Goal: Task Accomplishment & Management: Complete application form

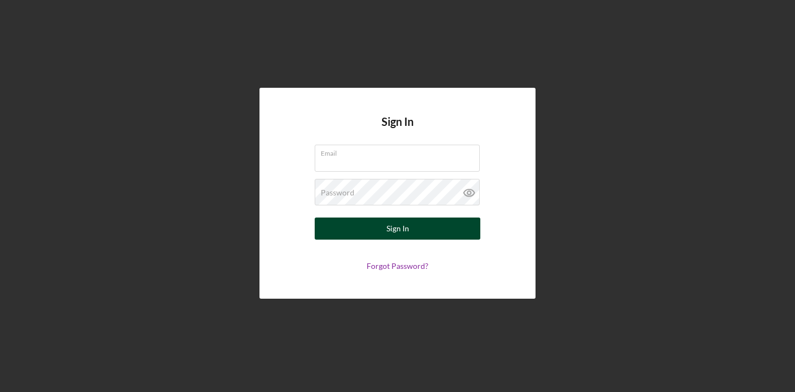
type input "[EMAIL_ADDRESS][DOMAIN_NAME]"
click at [388, 225] on div "Sign In" at bounding box center [398, 229] width 23 height 22
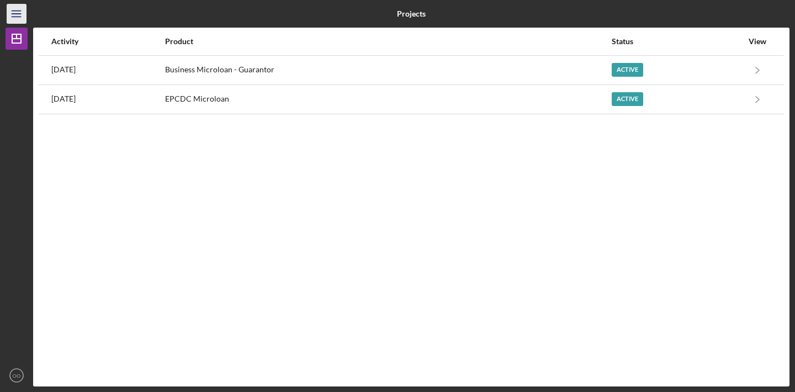
click at [10, 9] on icon "Icon/Menu" at bounding box center [16, 14] width 25 height 25
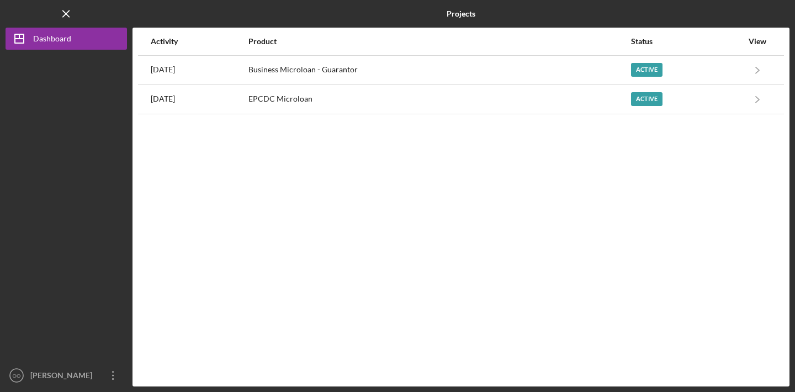
click at [205, 137] on div "Activity Product Status View [DATE] Business Microloan - Guarantor Active Icon/…" at bounding box center [461, 207] width 657 height 359
click at [68, 12] on icon "Icon/Menu Close" at bounding box center [66, 14] width 25 height 25
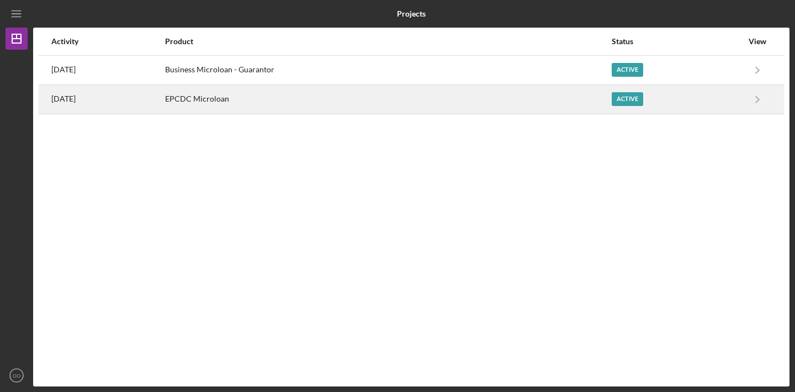
click at [364, 101] on div "EPCDC Microloan" at bounding box center [388, 100] width 446 height 28
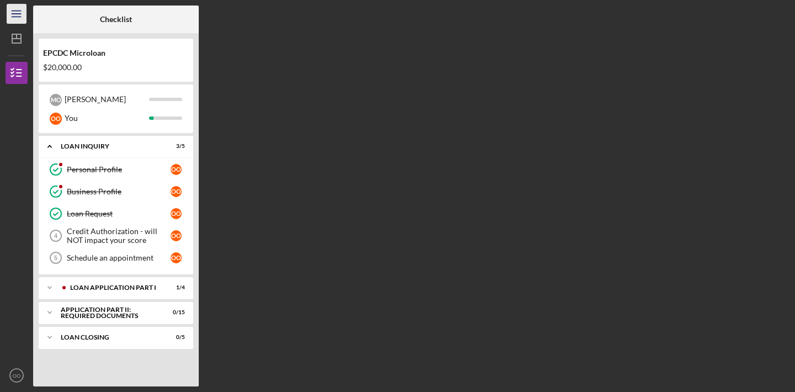
click at [17, 14] on line "button" at bounding box center [16, 14] width 9 height 0
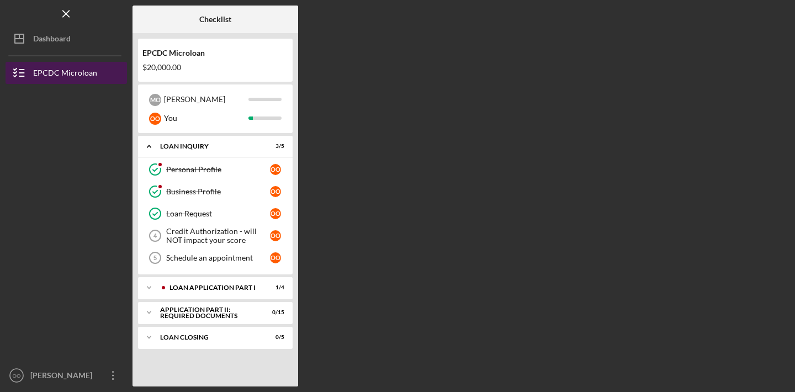
click at [66, 75] on div "EPCDC Microloan" at bounding box center [65, 74] width 64 height 25
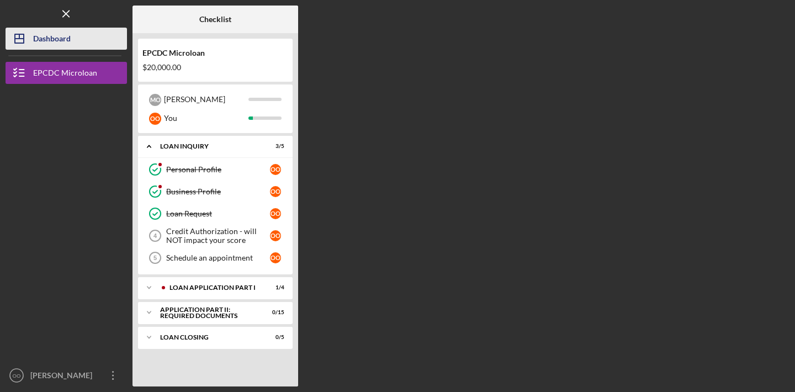
click at [52, 44] on div "Dashboard" at bounding box center [52, 40] width 38 height 25
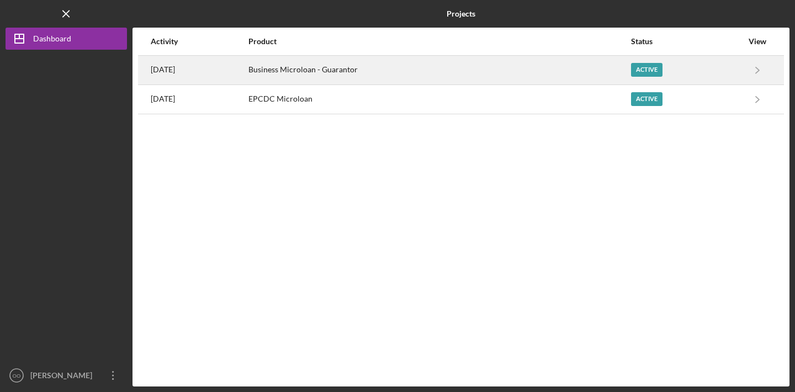
click at [446, 67] on div "Business Microloan - Guarantor" at bounding box center [439, 70] width 382 height 28
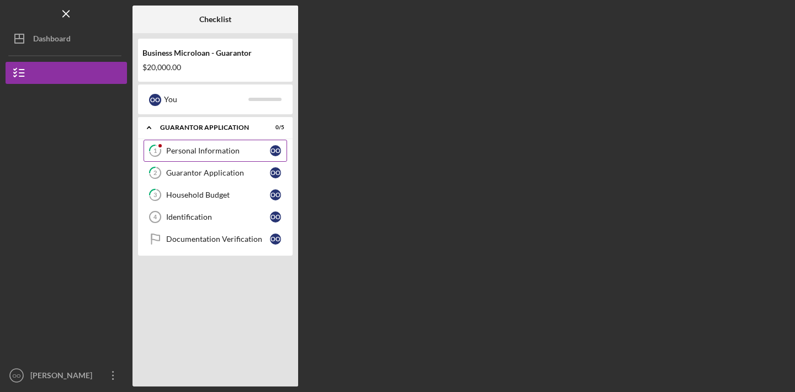
click at [218, 156] on link "1 Personal Information O O" at bounding box center [216, 151] width 144 height 22
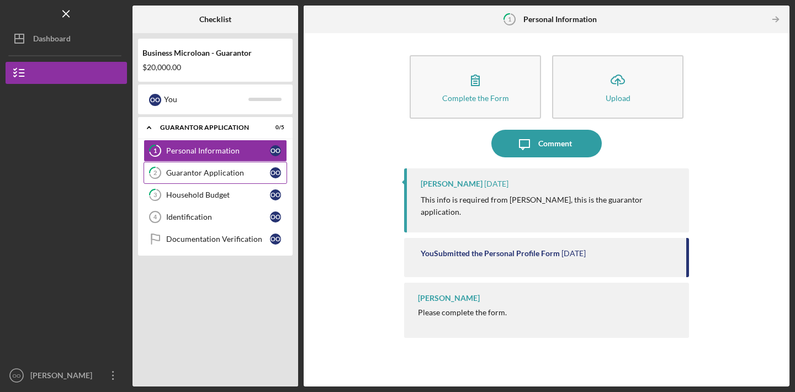
click at [226, 173] on div "Guarantor Application" at bounding box center [218, 172] width 104 height 9
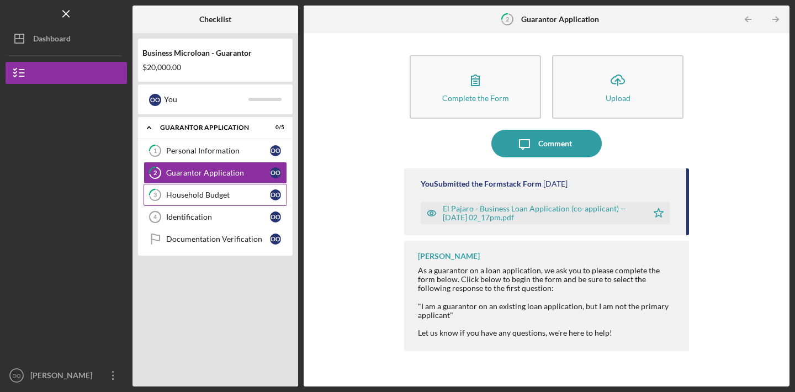
click at [242, 193] on div "Household Budget" at bounding box center [218, 195] width 104 height 9
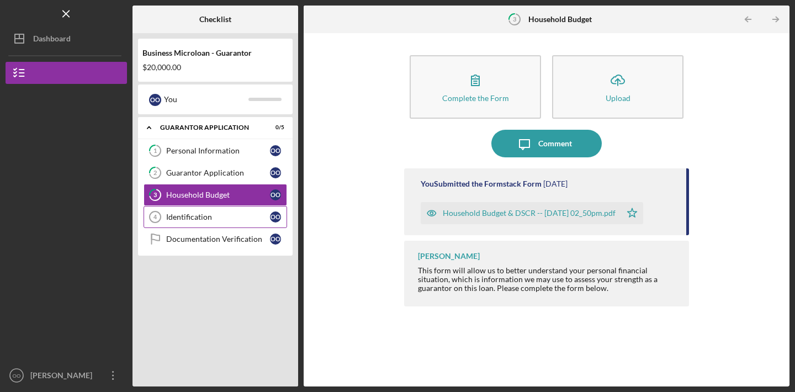
click at [223, 215] on div "Identification" at bounding box center [218, 217] width 104 height 9
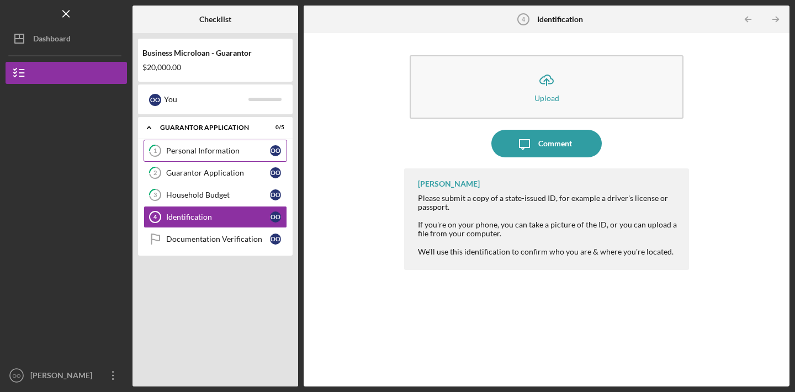
click at [218, 158] on link "1 Personal Information O O" at bounding box center [216, 151] width 144 height 22
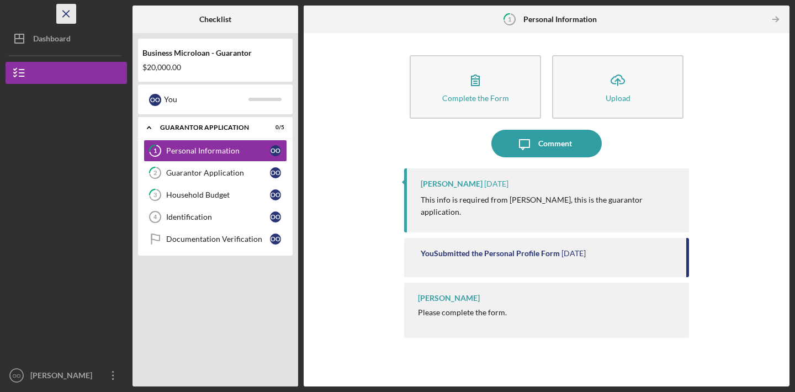
click at [61, 10] on icon "Icon/Menu Close" at bounding box center [66, 14] width 25 height 25
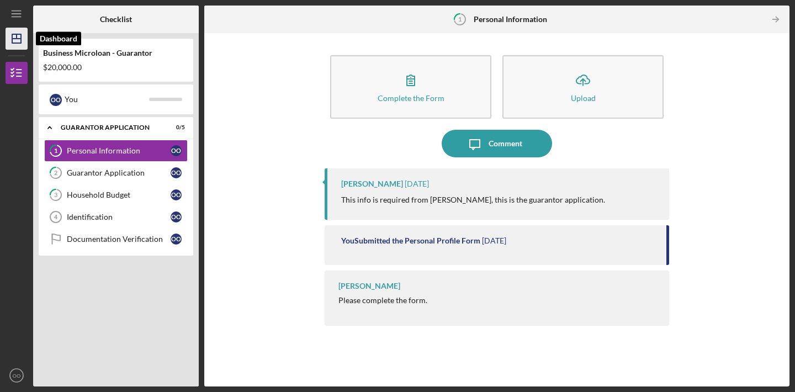
click at [19, 31] on icon "Icon/Dashboard" at bounding box center [17, 39] width 28 height 28
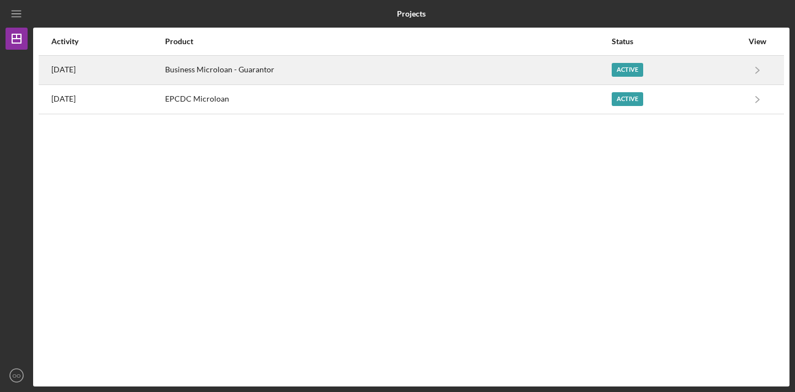
click at [718, 68] on div "Active" at bounding box center [677, 70] width 131 height 28
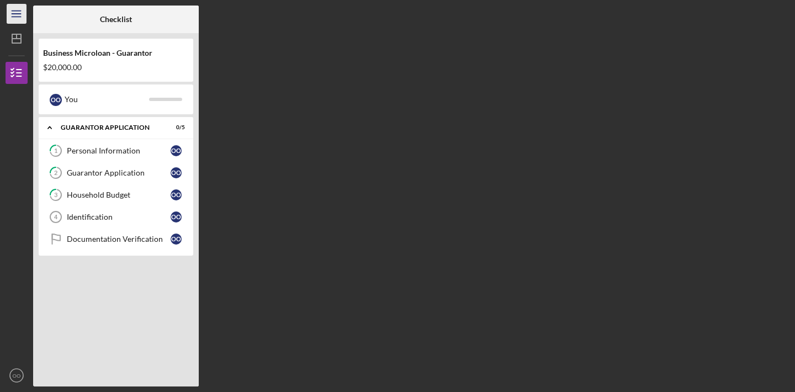
click at [14, 11] on line "button" at bounding box center [16, 11] width 9 height 0
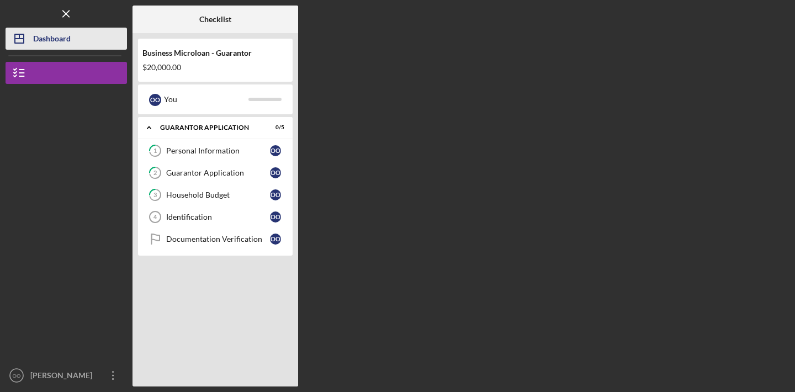
click at [59, 44] on div "Dashboard" at bounding box center [52, 40] width 38 height 25
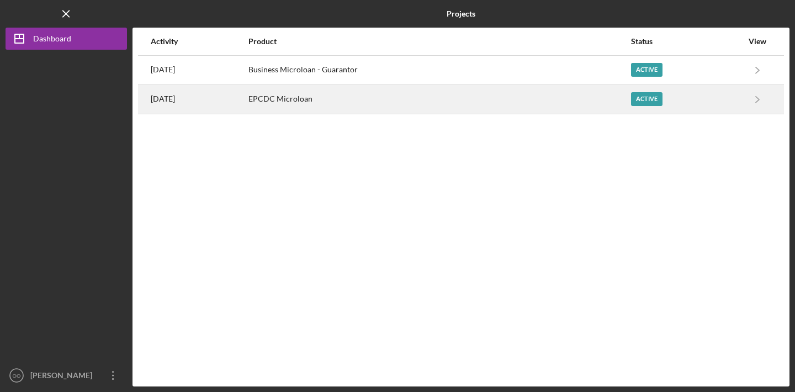
click at [422, 98] on div "EPCDC Microloan" at bounding box center [439, 100] width 382 height 28
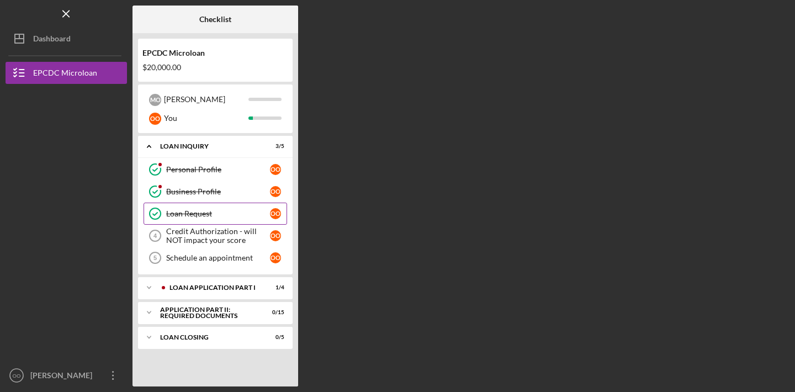
click at [224, 217] on div "Loan Request" at bounding box center [218, 213] width 104 height 9
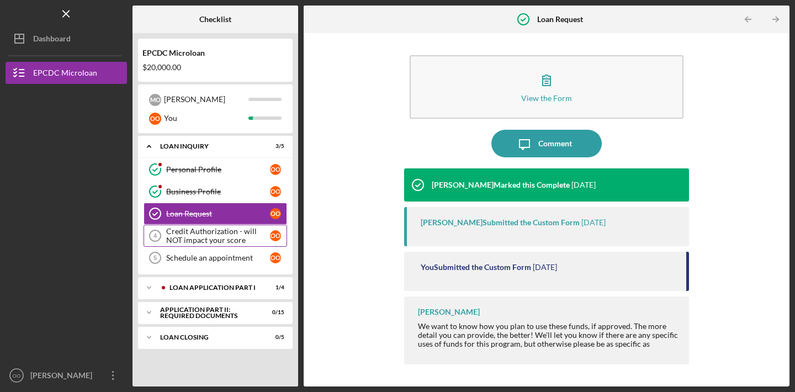
click at [224, 234] on div "Credit Authorization - will NOT impact your score" at bounding box center [218, 236] width 104 height 18
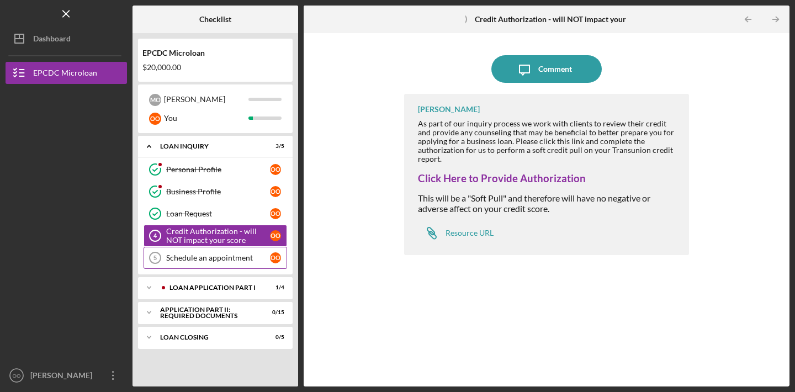
click at [220, 257] on div "Schedule an appointment" at bounding box center [218, 257] width 104 height 9
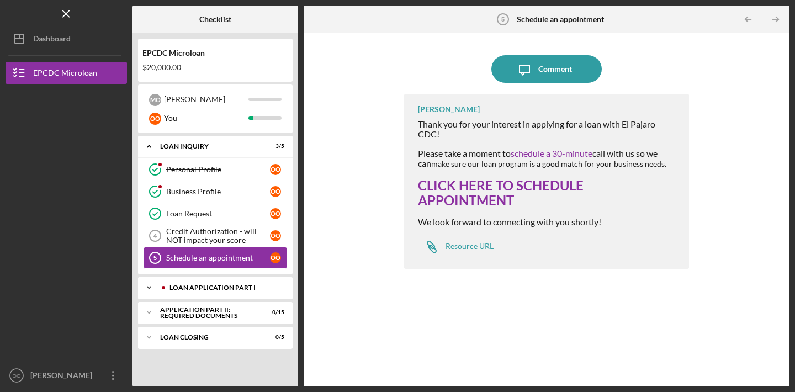
click at [146, 290] on icon "Icon/Expander" at bounding box center [149, 288] width 22 height 22
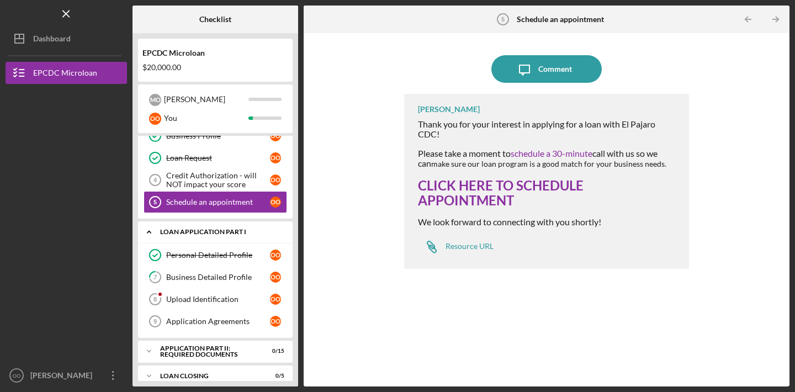
scroll to position [68, 0]
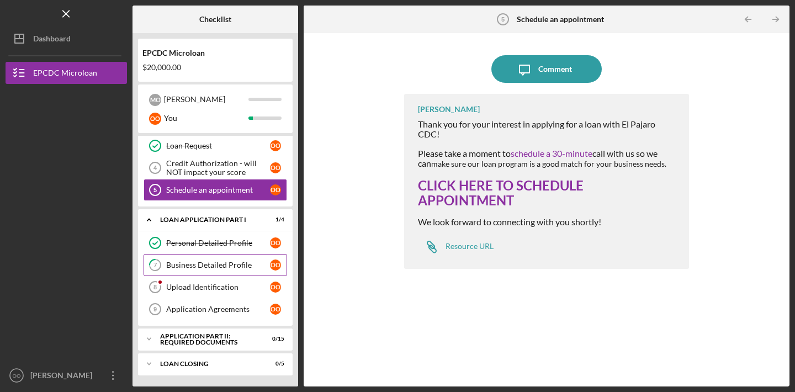
click at [210, 265] on div "Business Detailed Profile" at bounding box center [218, 265] width 104 height 9
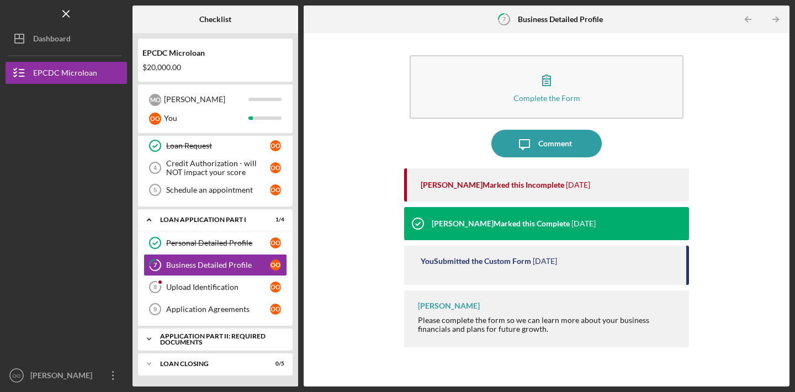
click at [146, 335] on icon "Icon/Expander" at bounding box center [149, 339] width 22 height 22
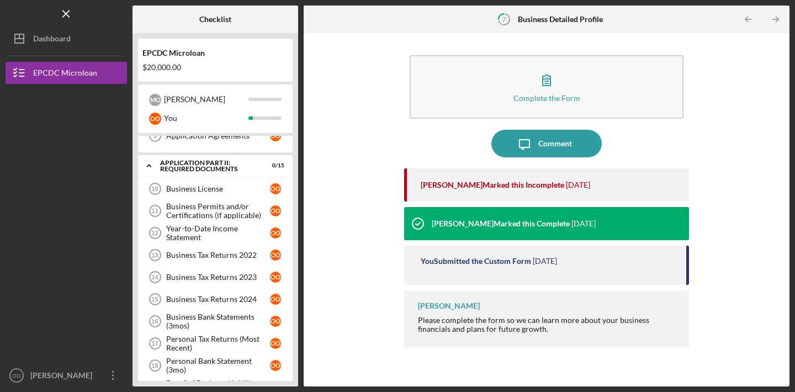
scroll to position [405, 0]
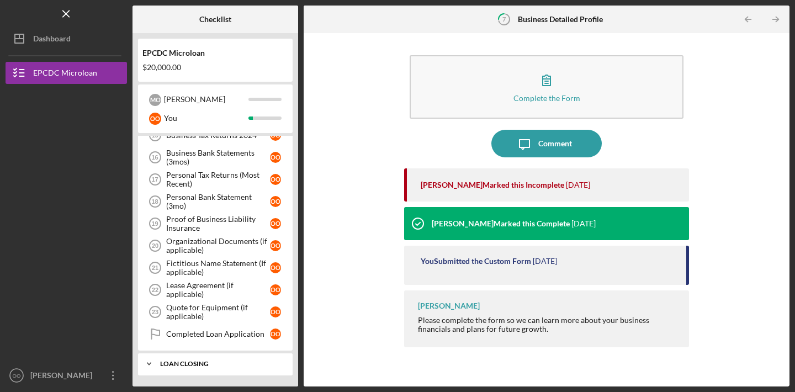
click at [156, 360] on icon "Icon/Expander" at bounding box center [149, 364] width 22 height 22
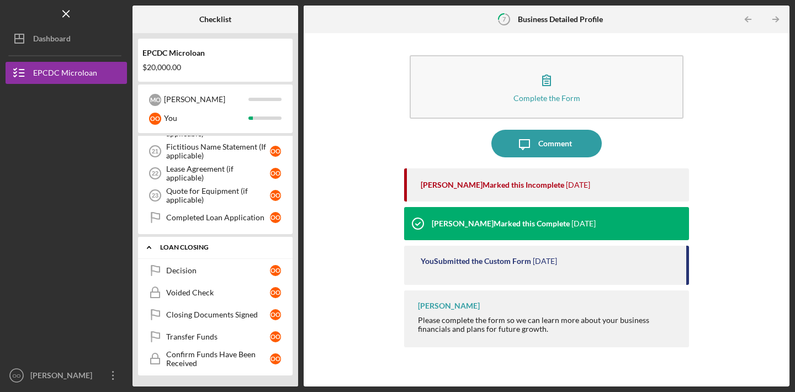
click at [151, 250] on icon "Icon/Expander" at bounding box center [149, 247] width 22 height 22
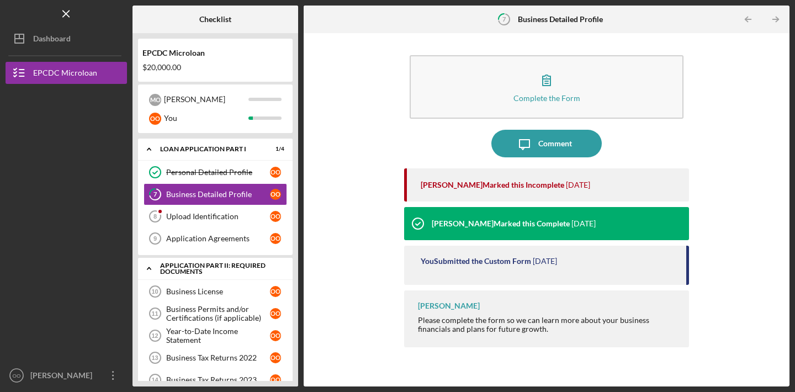
scroll to position [142, 0]
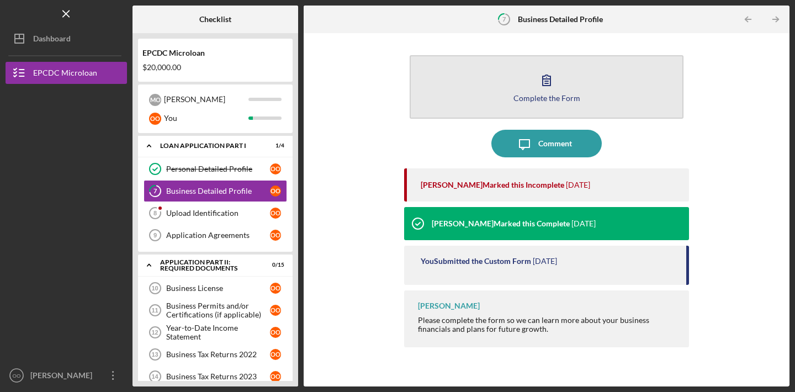
click at [502, 97] on button "Complete the Form Form" at bounding box center [547, 87] width 274 height 64
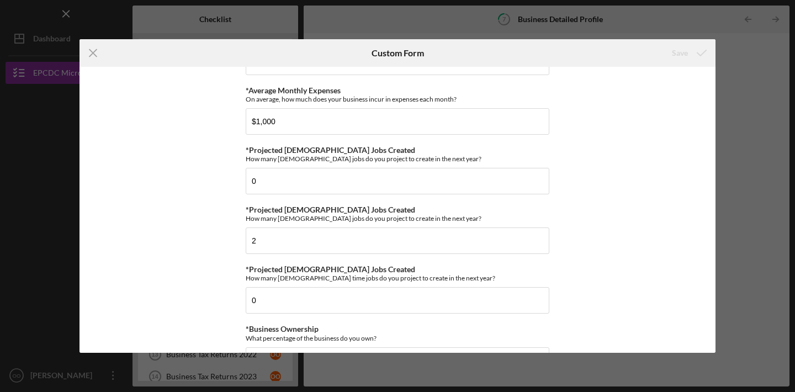
scroll to position [372, 0]
click at [309, 127] on input "$1,000" at bounding box center [398, 120] width 304 height 27
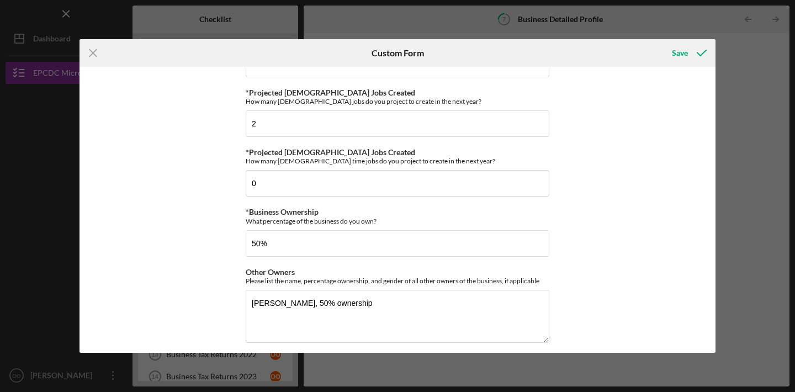
scroll to position [496, 0]
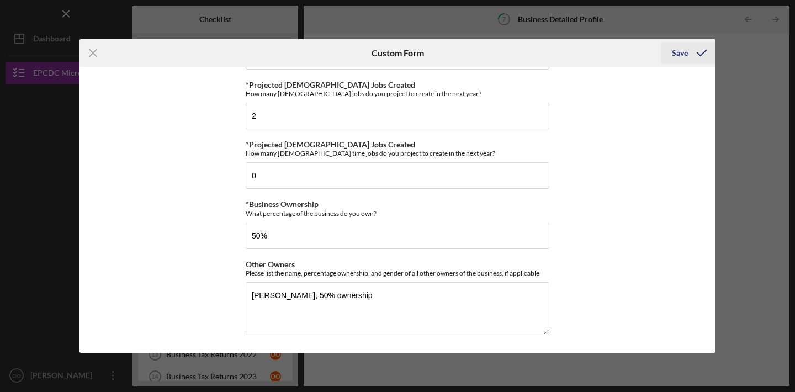
type input "$1,200"
click at [683, 54] on div "Save" at bounding box center [680, 53] width 16 height 22
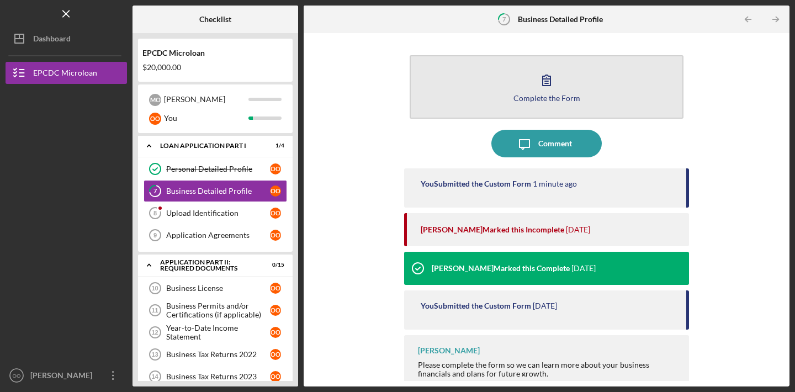
click at [505, 94] on button "Complete the Form Form" at bounding box center [547, 87] width 274 height 64
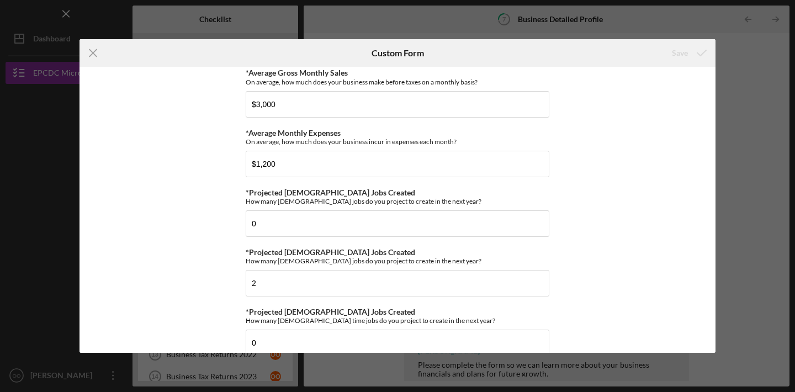
scroll to position [327, 0]
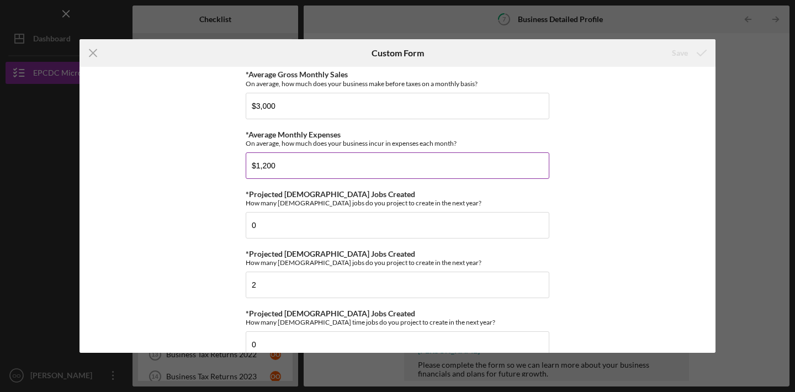
click at [363, 176] on input "$1,200" at bounding box center [398, 165] width 304 height 27
type input "$1,500"
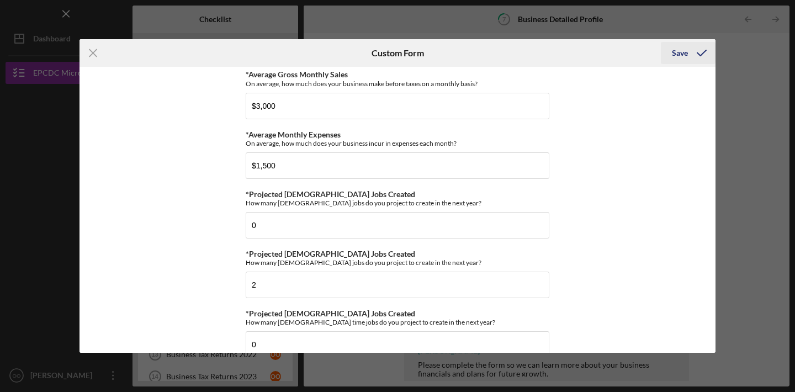
click at [689, 50] on icon "submit" at bounding box center [702, 53] width 28 height 28
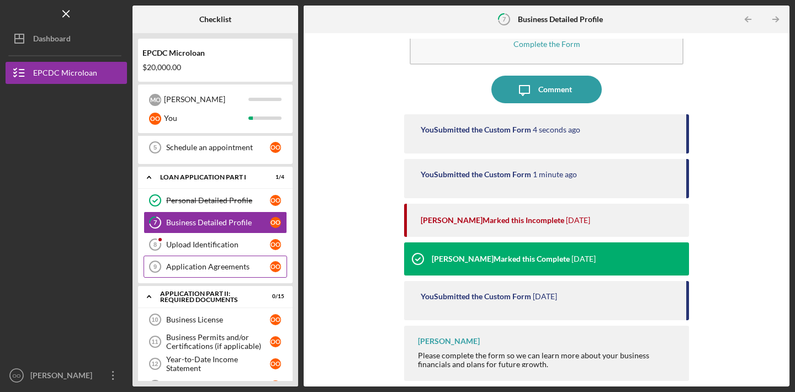
scroll to position [45, 0]
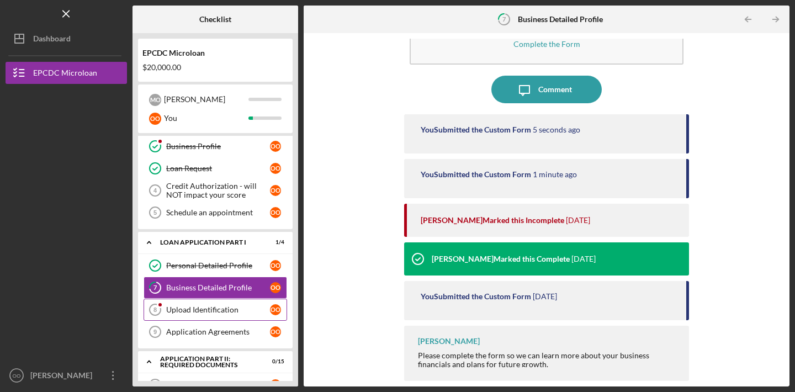
click at [215, 299] on link "Upload Identification 8 Upload Identification o O" at bounding box center [216, 310] width 144 height 22
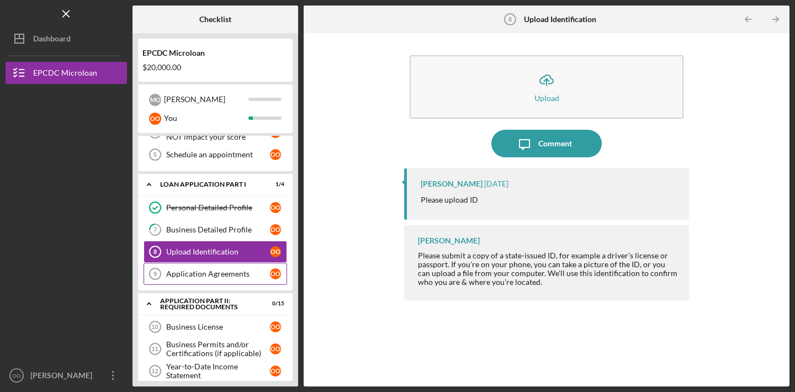
scroll to position [101, 0]
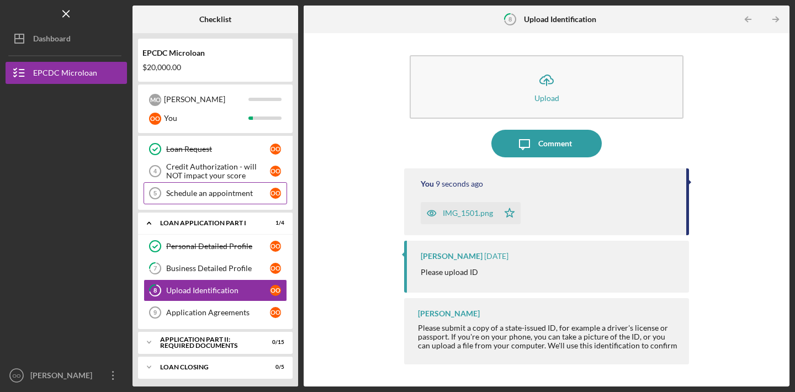
scroll to position [68, 0]
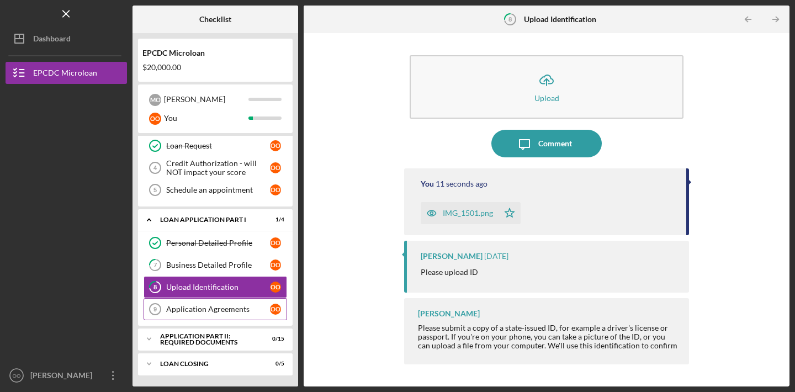
click at [210, 311] on div "Application Agreements" at bounding box center [218, 309] width 104 height 9
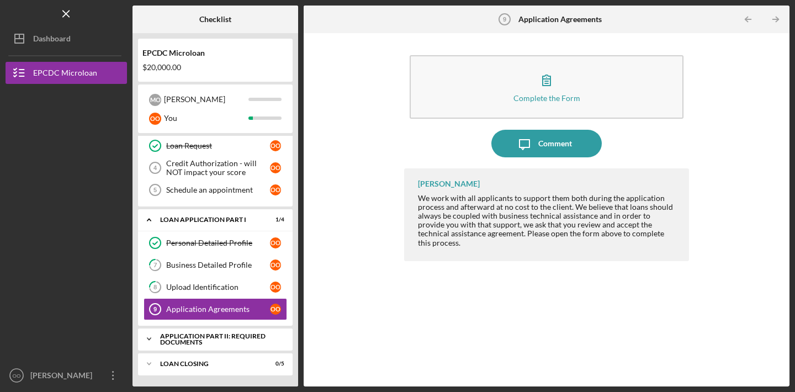
click at [146, 338] on icon "Icon/Expander" at bounding box center [149, 339] width 22 height 22
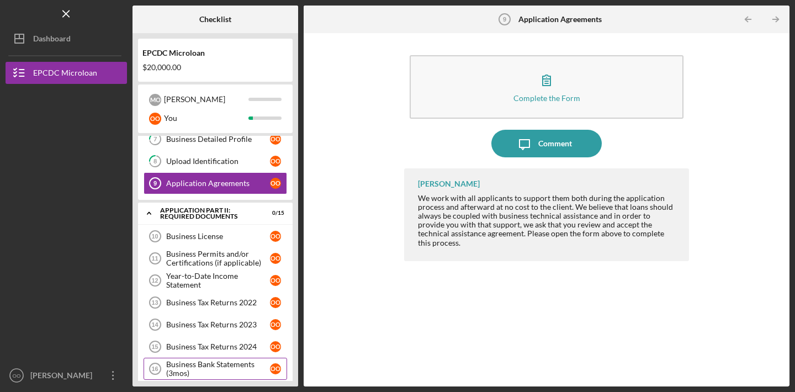
scroll to position [192, 0]
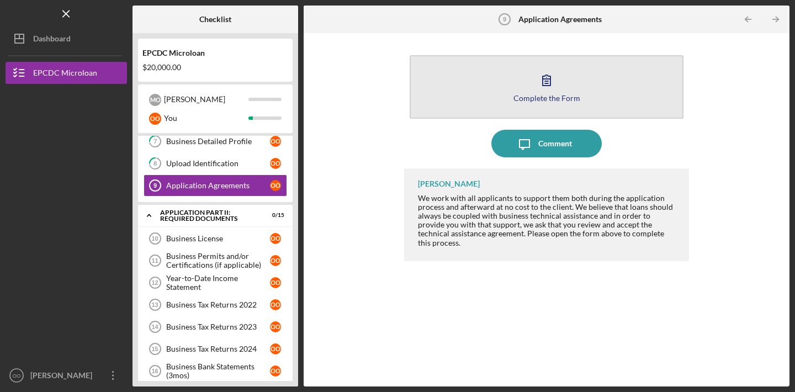
click at [448, 87] on button "Complete the Form Form" at bounding box center [547, 87] width 274 height 64
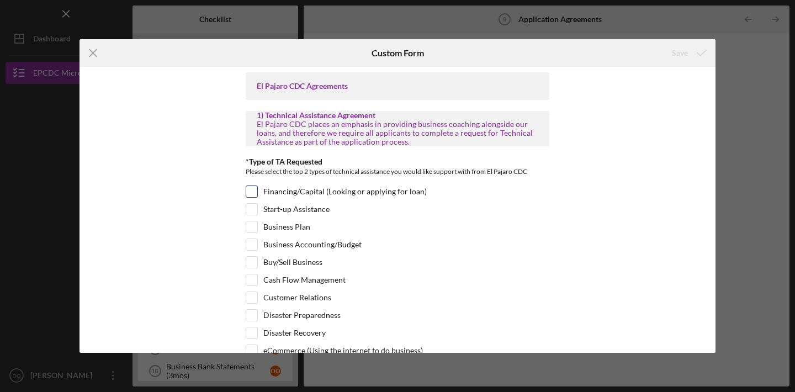
click at [246, 187] on input "Financing/Capital (Looking or applying for loan)" at bounding box center [251, 191] width 11 height 11
checkbox input "true"
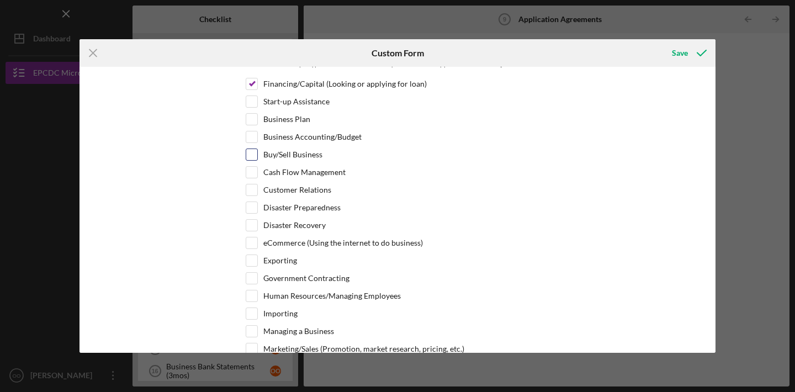
scroll to position [110, 0]
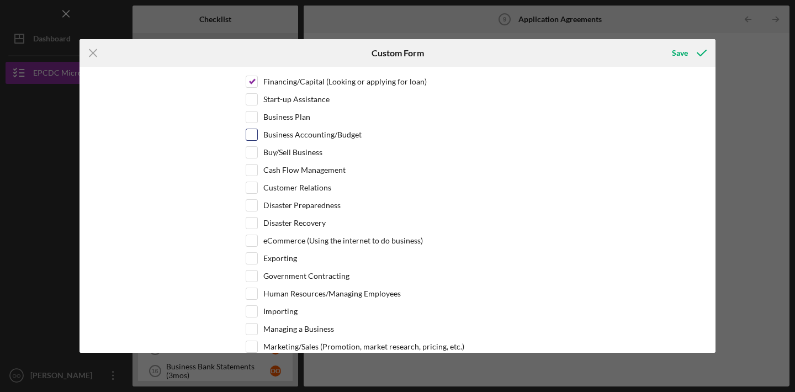
click at [253, 133] on input "Business Accounting/Budget" at bounding box center [251, 134] width 11 height 11
checkbox input "true"
click at [256, 151] on div at bounding box center [252, 152] width 12 height 12
click at [248, 146] on div "Business Accounting/Budget" at bounding box center [398, 138] width 304 height 18
click at [251, 151] on input "Buy/Sell Business" at bounding box center [251, 152] width 11 height 11
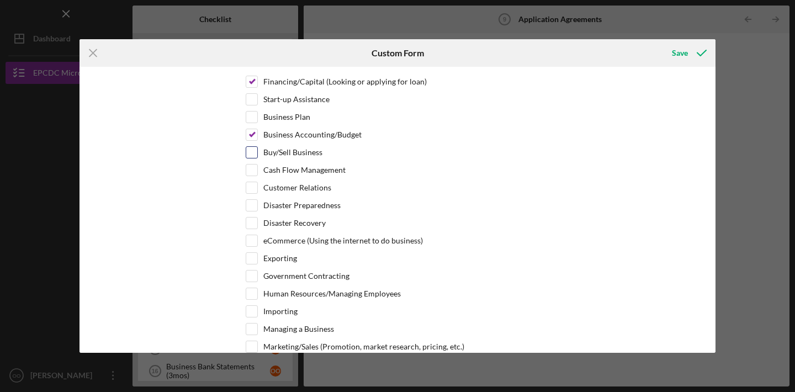
checkbox input "true"
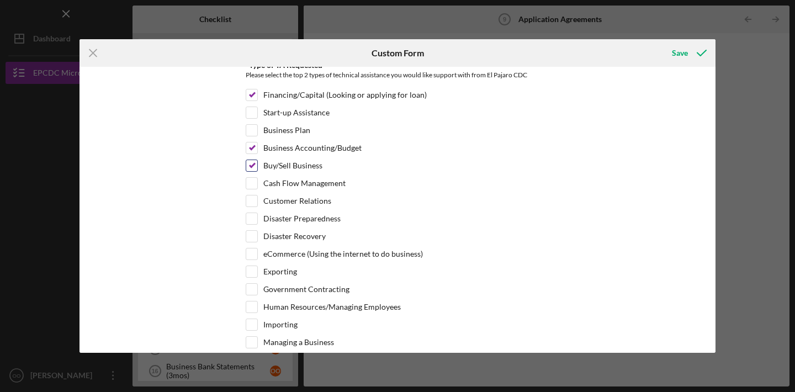
scroll to position [95, 0]
click at [251, 147] on input "Business Accounting/Budget" at bounding box center [251, 149] width 11 height 11
click at [251, 152] on input "Business Accounting/Budget" at bounding box center [251, 149] width 11 height 11
checkbox input "true"
click at [251, 164] on input "Buy/Sell Business" at bounding box center [251, 167] width 11 height 11
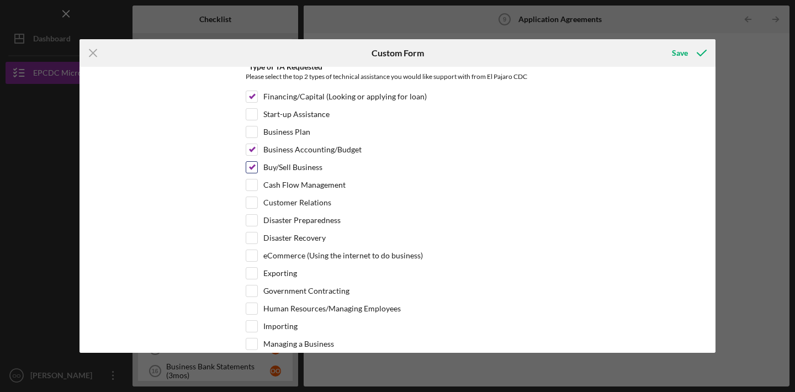
checkbox input "false"
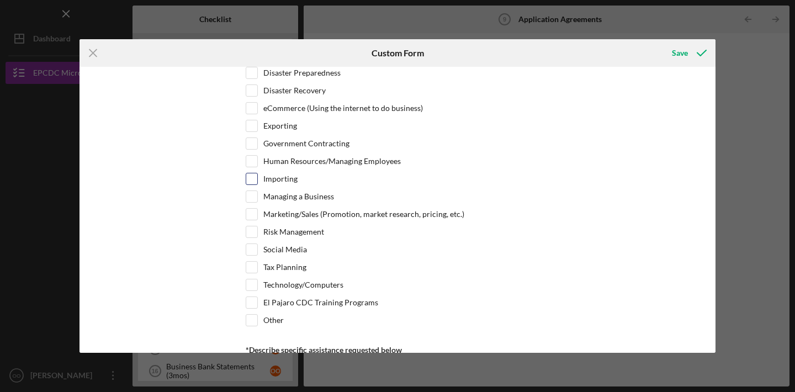
scroll to position [244, 0]
click at [253, 147] on input "Government Contracting" at bounding box center [251, 142] width 11 height 11
checkbox input "true"
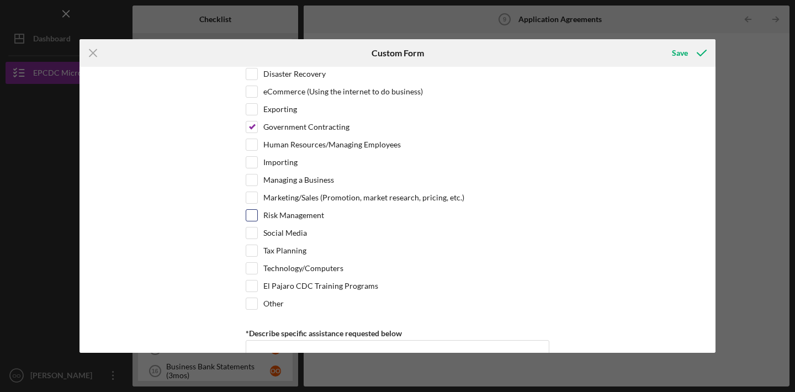
scroll to position [261, 0]
click at [253, 249] on input "Tax Planning" at bounding box center [251, 249] width 11 height 11
checkbox input "true"
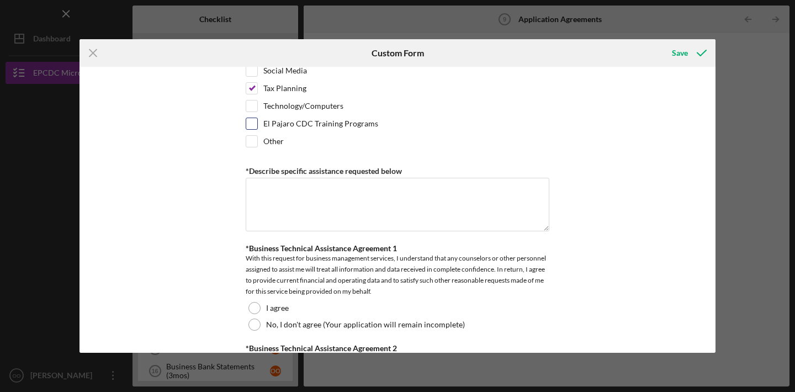
scroll to position [426, 0]
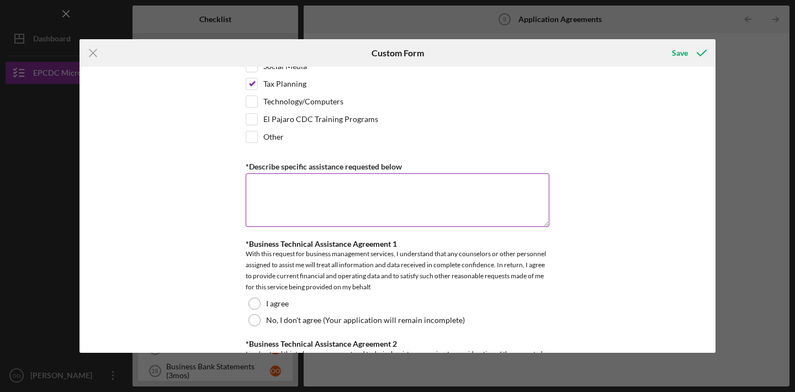
click at [336, 205] on textarea "*Describe specific assistance requested below" at bounding box center [398, 199] width 304 height 53
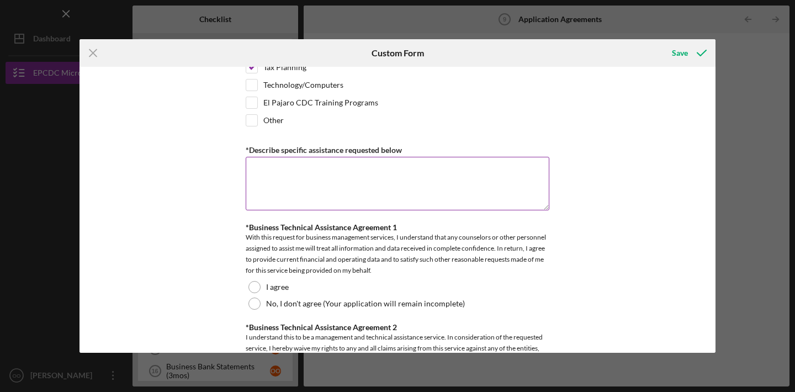
scroll to position [460, 0]
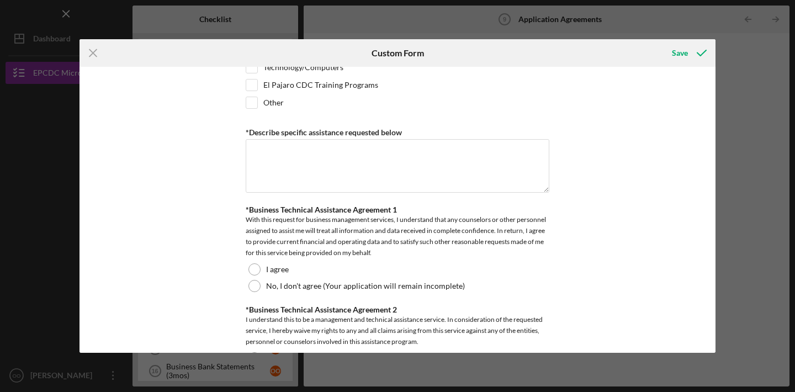
click at [353, 215] on div "*Business Technical Assistance Agreement 1 With this request for business manag…" at bounding box center [398, 231] width 304 height 53
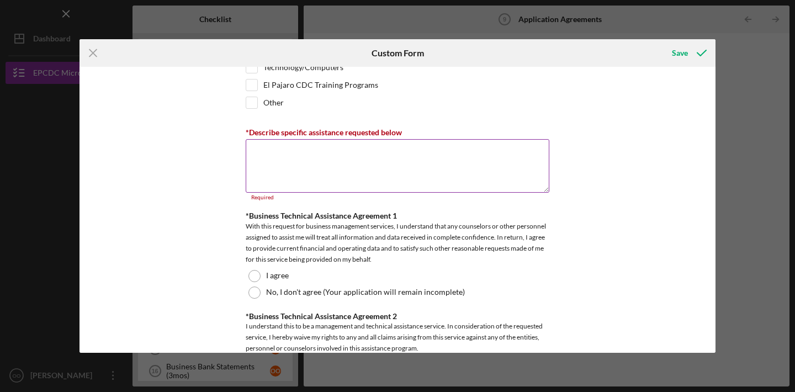
click at [319, 173] on textarea "*Describe specific assistance requested below" at bounding box center [398, 165] width 304 height 53
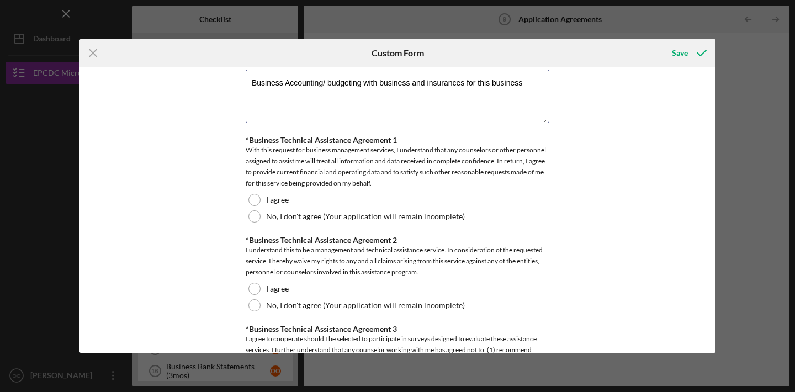
scroll to position [537, 0]
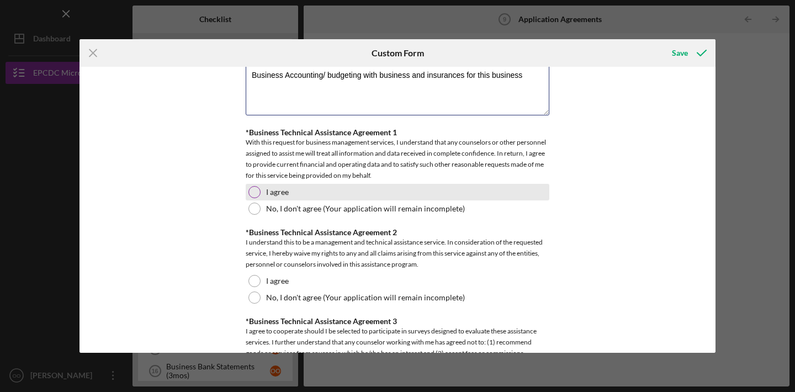
type textarea "Business Accounting/ budgeting with business and insurances for this business"
click at [291, 187] on div "I agree" at bounding box center [398, 192] width 304 height 17
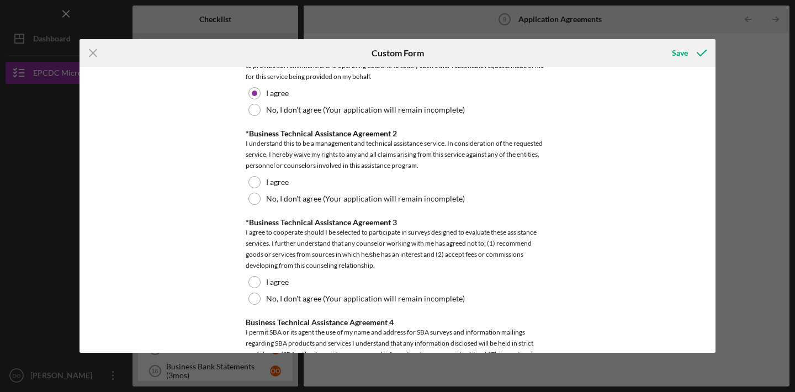
scroll to position [637, 0]
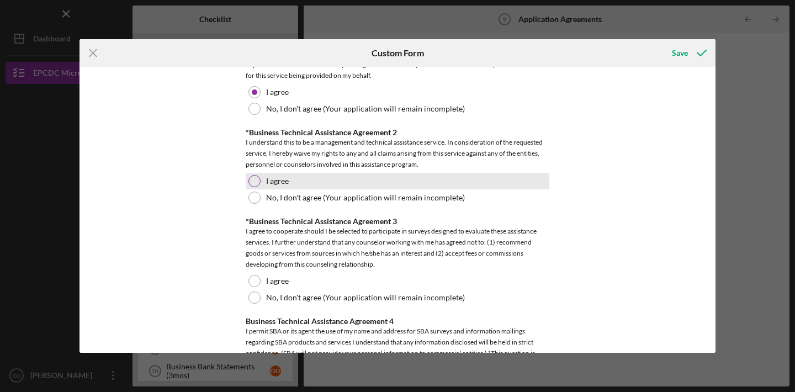
click at [271, 173] on div "I agree" at bounding box center [398, 181] width 304 height 17
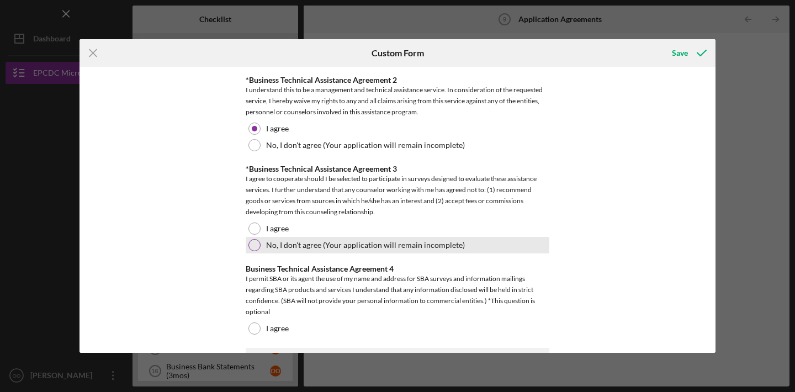
scroll to position [695, 0]
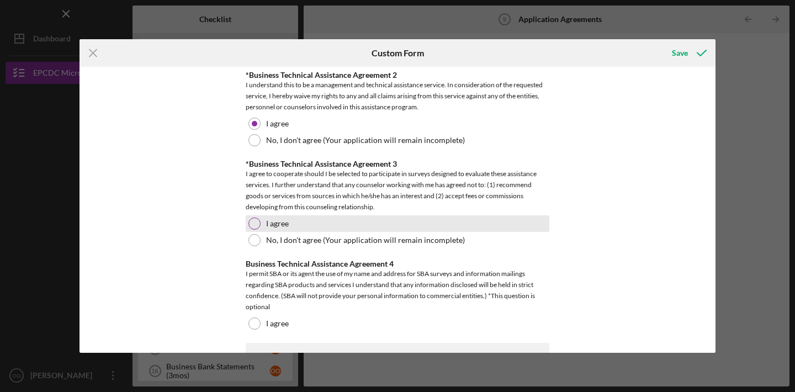
click at [283, 219] on label "I agree" at bounding box center [277, 223] width 23 height 9
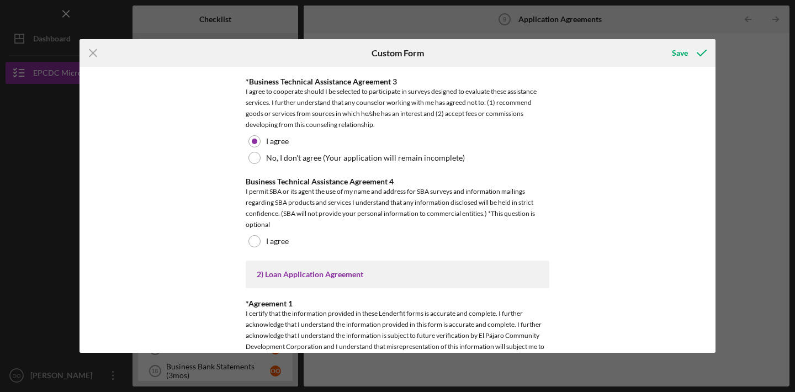
scroll to position [835, 0]
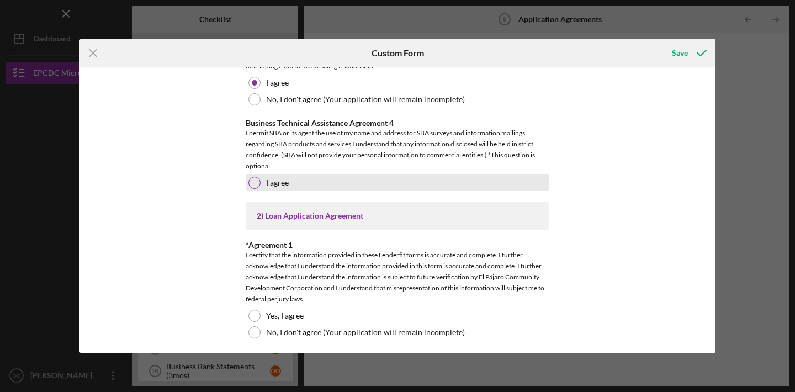
click at [308, 186] on div "I agree" at bounding box center [398, 182] width 304 height 17
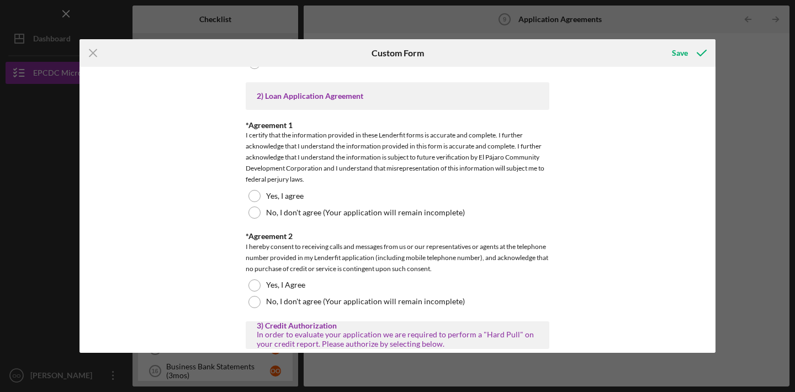
scroll to position [956, 0]
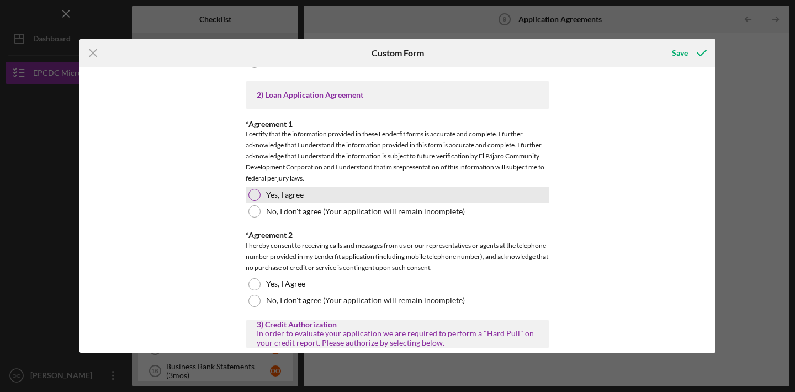
click at [378, 188] on div "Yes, I agree" at bounding box center [398, 195] width 304 height 17
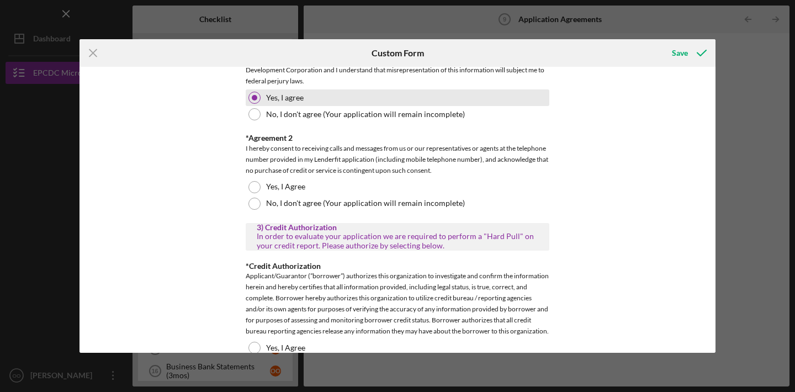
scroll to position [1055, 0]
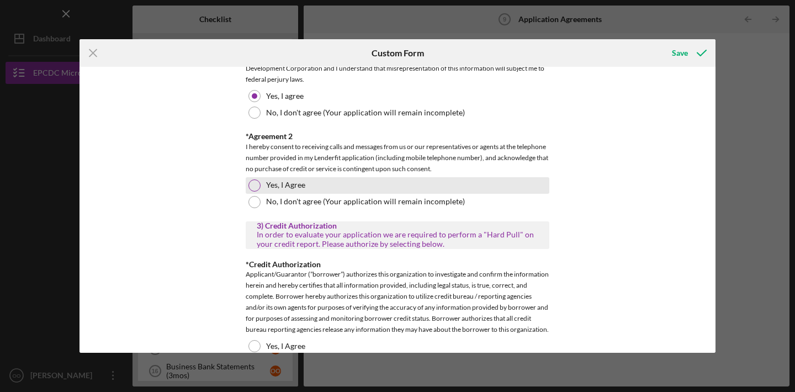
click at [357, 179] on div "Yes, I Agree" at bounding box center [398, 185] width 304 height 17
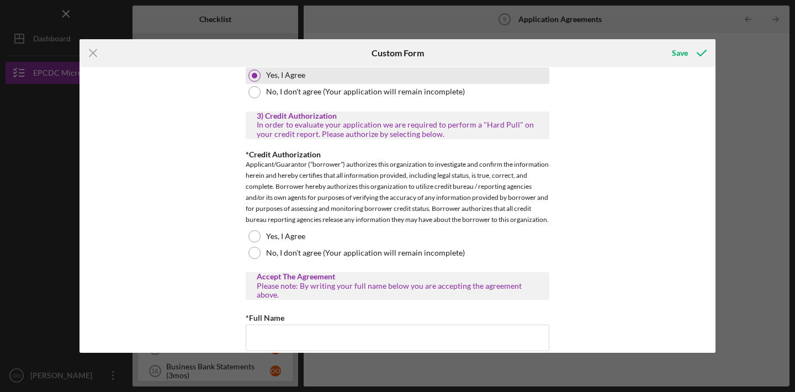
scroll to position [1191, 0]
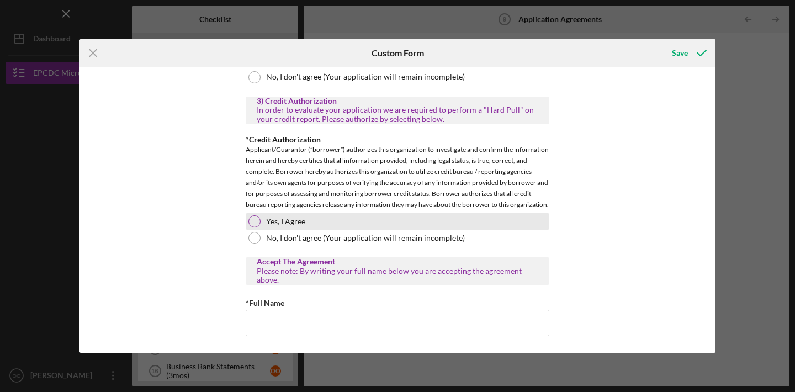
click at [347, 229] on div "Yes, I Agree" at bounding box center [398, 221] width 304 height 17
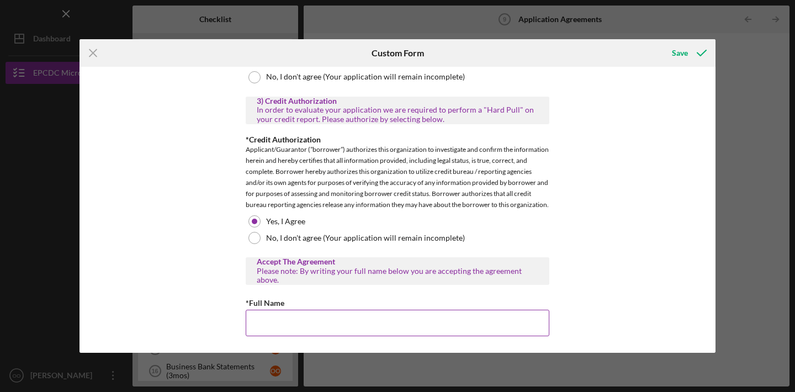
click at [348, 326] on input "*Full Name" at bounding box center [398, 323] width 304 height 27
type input "[PERSON_NAME]"
click at [676, 51] on div "Save" at bounding box center [680, 53] width 16 height 22
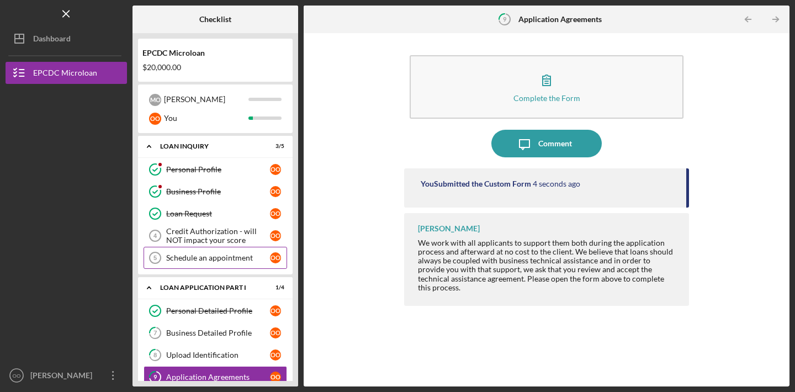
click at [209, 255] on div "Schedule an appointment" at bounding box center [218, 257] width 104 height 9
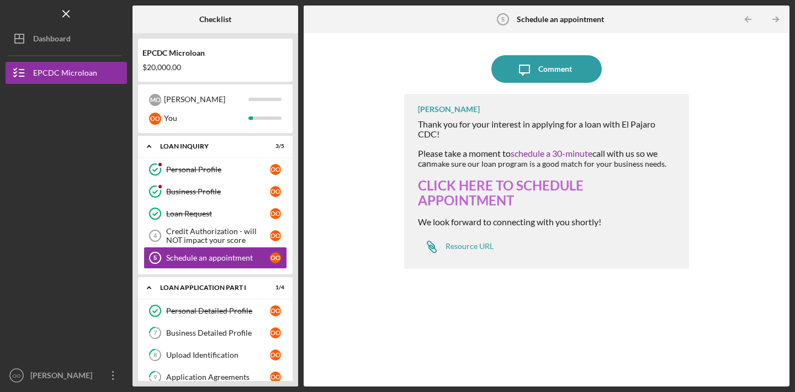
click at [523, 183] on link "CLICK HERE TO SCHEDULE APPOINTMENT" at bounding box center [501, 192] width 166 height 31
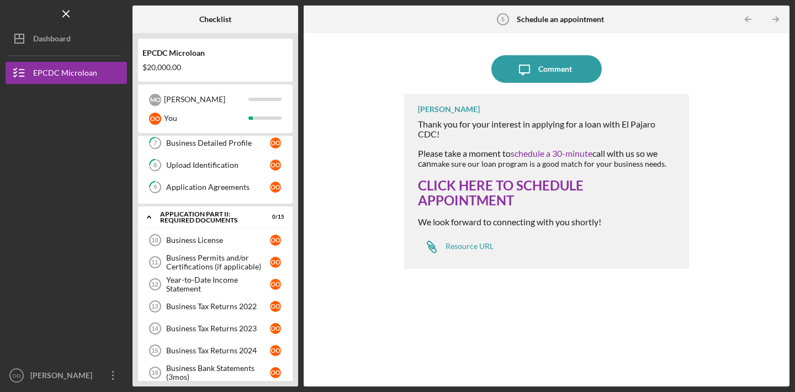
scroll to position [192, 0]
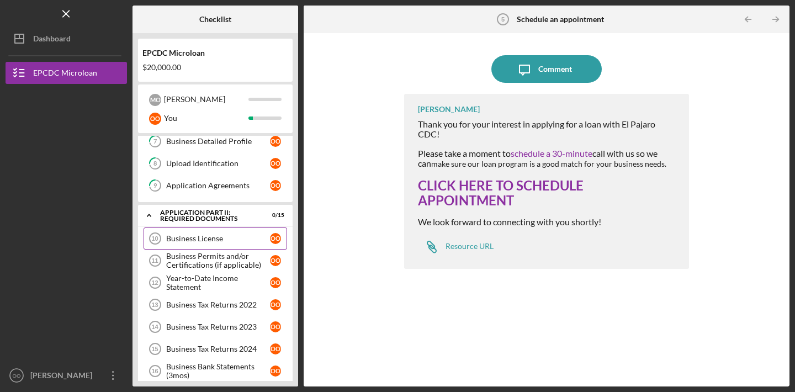
click at [237, 233] on link "Business License 10 Business License o O" at bounding box center [216, 239] width 144 height 22
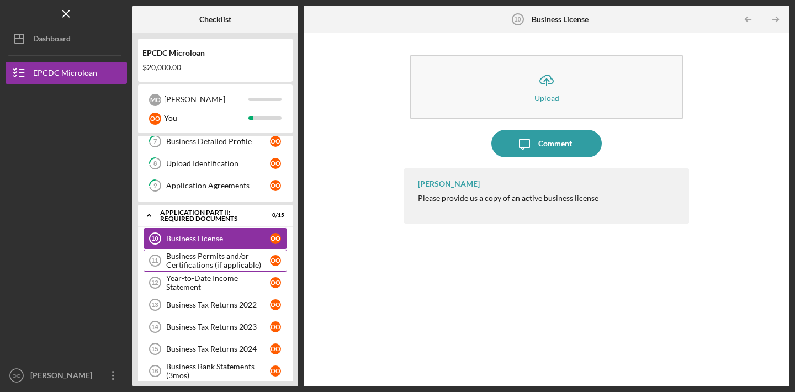
click at [237, 266] on div "Business Permits and/or Certifications (if applicable)" at bounding box center [218, 261] width 104 height 18
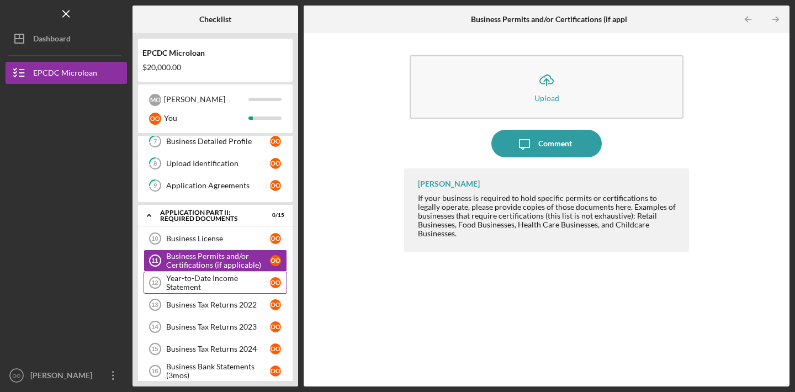
click at [242, 274] on div "Year-to-Date Income Statement" at bounding box center [218, 283] width 104 height 18
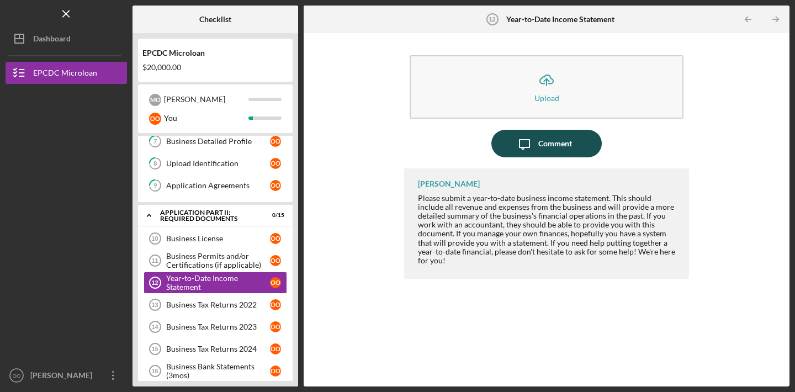
click at [539, 150] on div "Comment" at bounding box center [555, 144] width 34 height 28
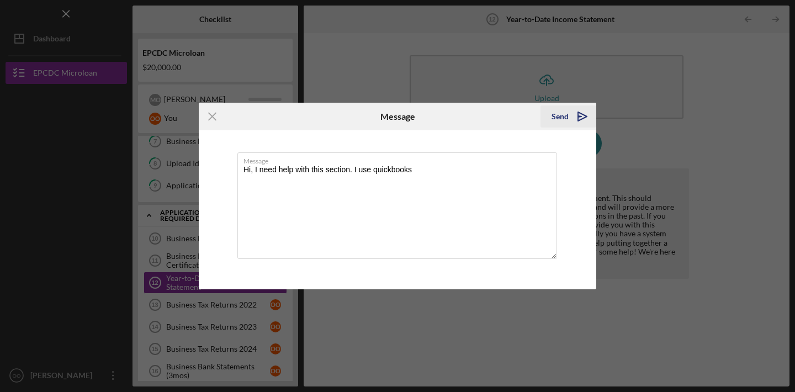
type textarea "Hi, I need help with this section. I use quickbooks"
click at [570, 112] on icon "Icon/icon-invite-send" at bounding box center [583, 117] width 28 height 28
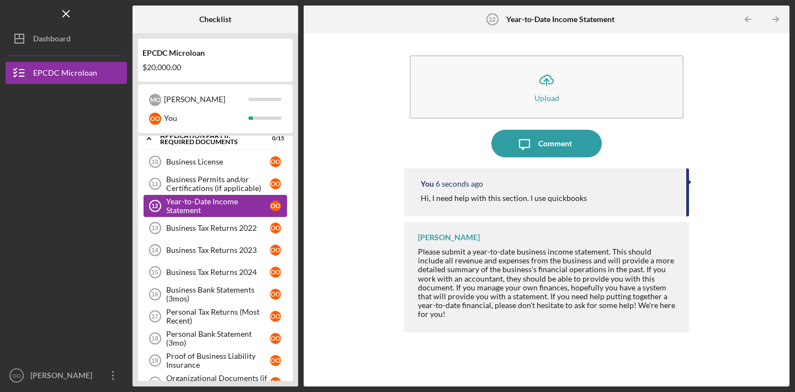
scroll to position [273, 0]
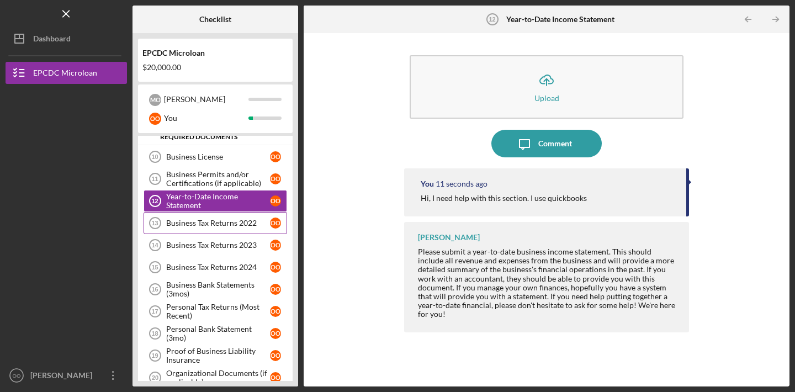
click at [234, 219] on div "Business Tax Returns 2022" at bounding box center [218, 223] width 104 height 9
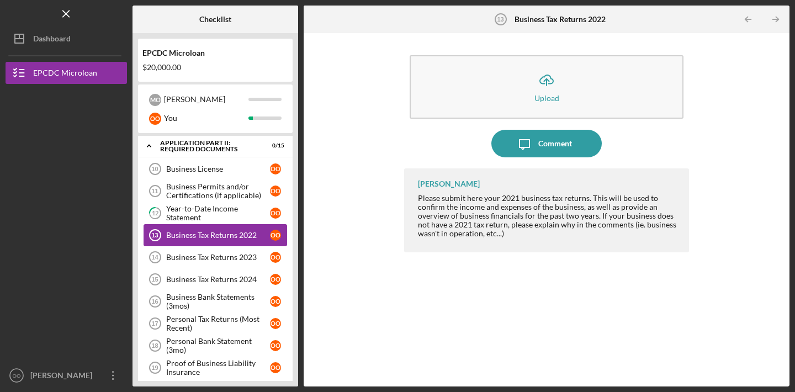
scroll to position [258, 0]
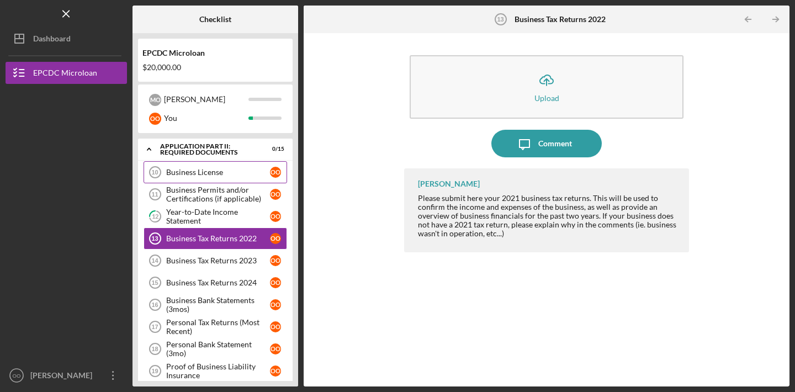
click at [227, 176] on div "Business License" at bounding box center [218, 172] width 104 height 9
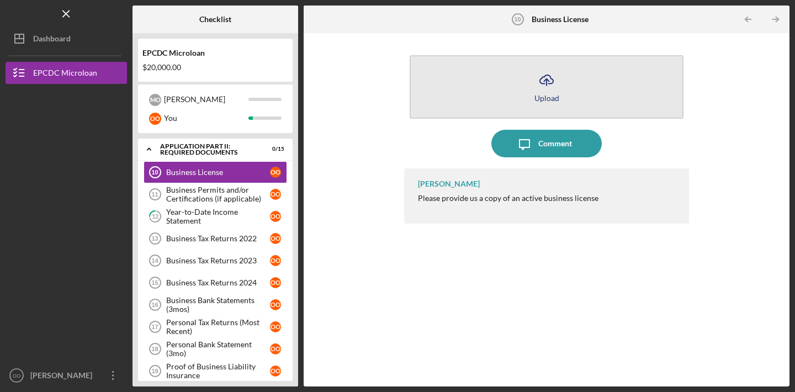
click at [521, 63] on button "Icon/Upload Upload" at bounding box center [547, 87] width 274 height 64
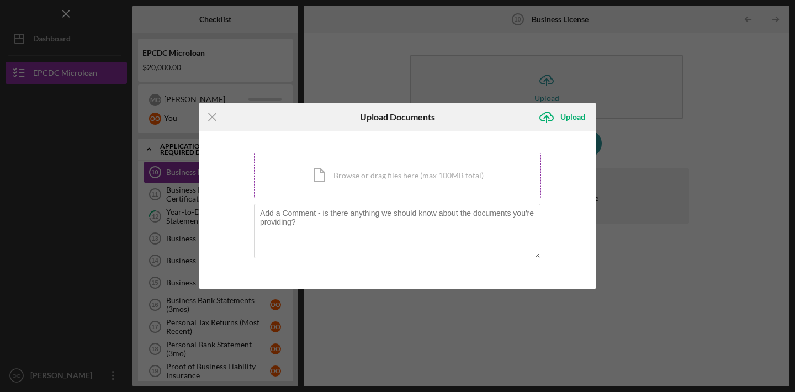
click at [424, 182] on div "Icon/Document Browse or drag files here (max 100MB total) Tap to choose files o…" at bounding box center [397, 175] width 287 height 45
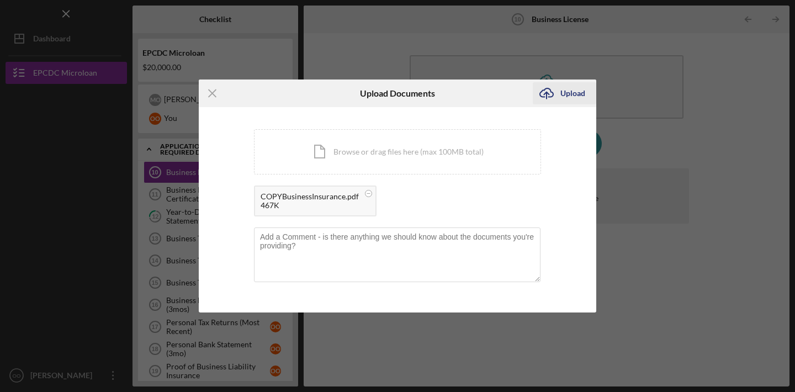
click at [566, 99] on div "Upload" at bounding box center [572, 93] width 25 height 22
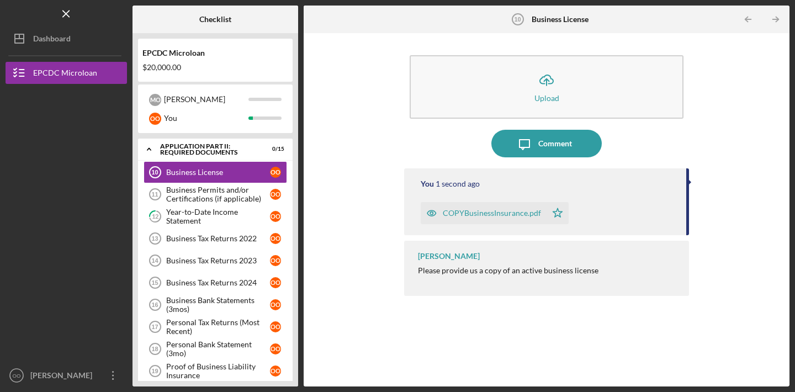
click at [431, 212] on icon "button" at bounding box center [431, 213] width 3 height 3
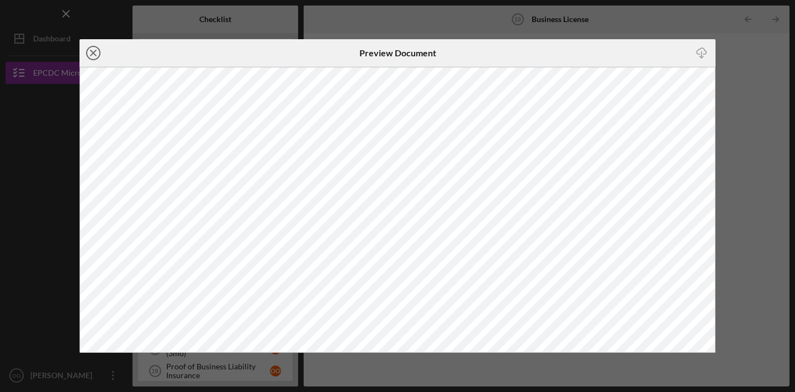
click at [89, 52] on icon "Icon/Close" at bounding box center [94, 53] width 28 height 28
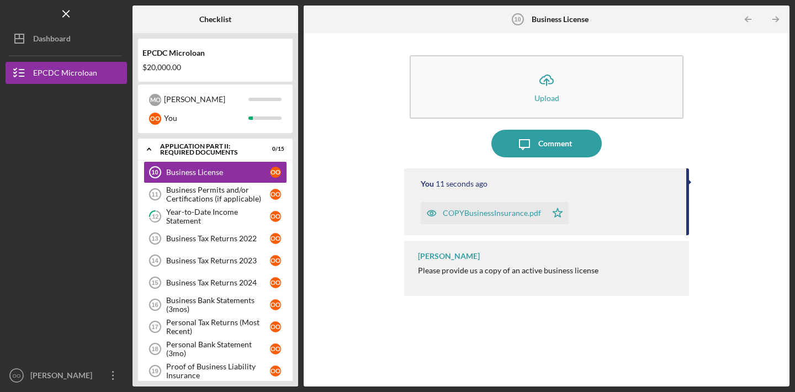
click at [433, 225] on div "You 11 seconds ago COPYBusinessInsurance.pdf Icon/Star" at bounding box center [546, 201] width 285 height 67
click at [477, 213] on div "COPYBusinessInsurance.pdf" at bounding box center [492, 213] width 98 height 9
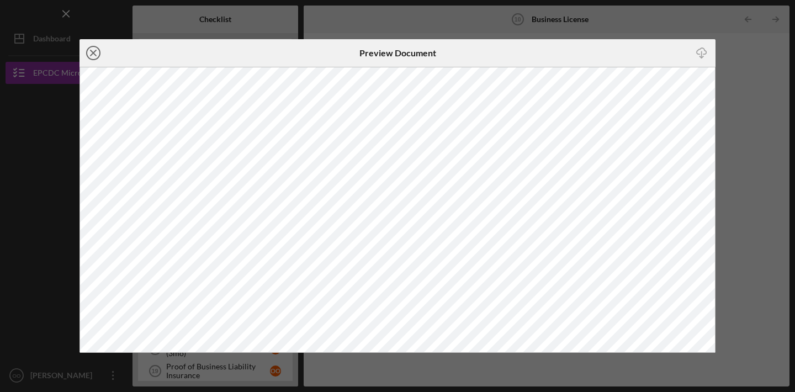
click at [92, 52] on icon "Icon/Close" at bounding box center [94, 53] width 28 height 28
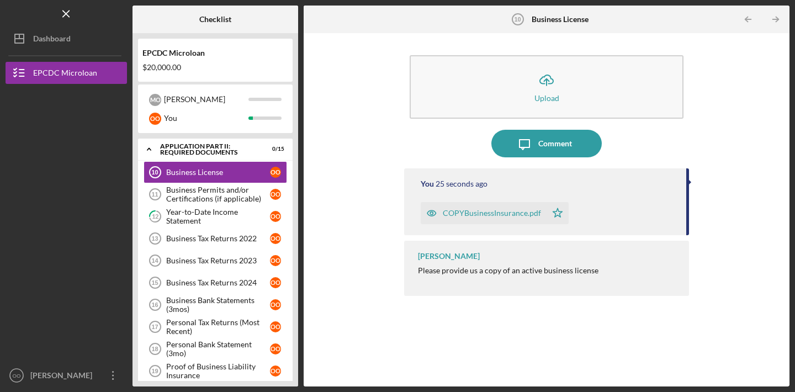
drag, startPoint x: 479, startPoint y: 209, endPoint x: 567, endPoint y: 224, distance: 89.1
click at [567, 224] on div "You 25 seconds ago COPYBusinessInsurance.pdf Icon/Star" at bounding box center [546, 201] width 285 height 67
click at [558, 214] on polygon "button" at bounding box center [557, 212] width 9 height 9
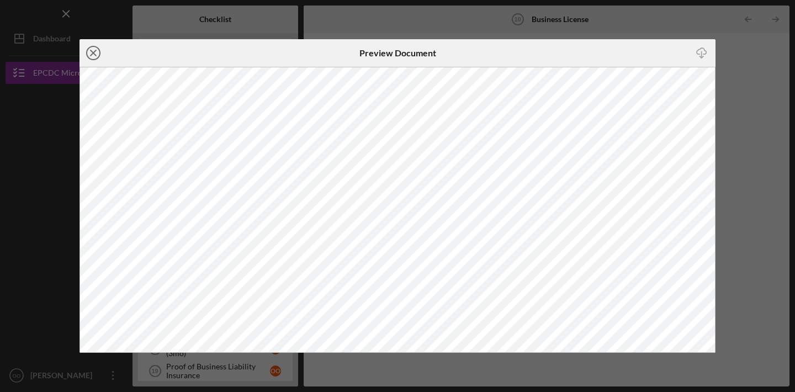
click at [94, 53] on icon "Icon/Close" at bounding box center [94, 53] width 28 height 28
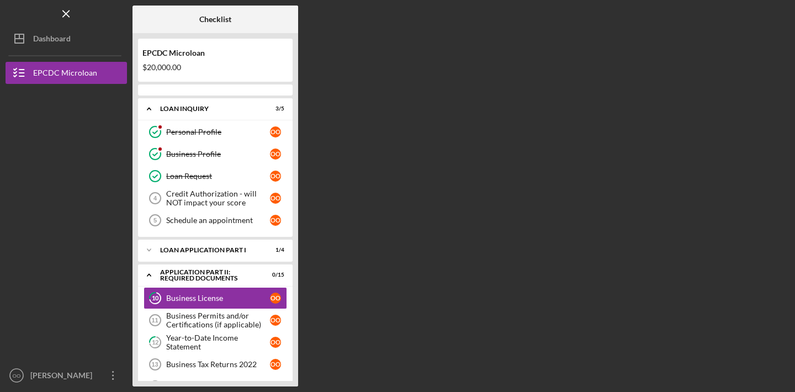
scroll to position [59, 0]
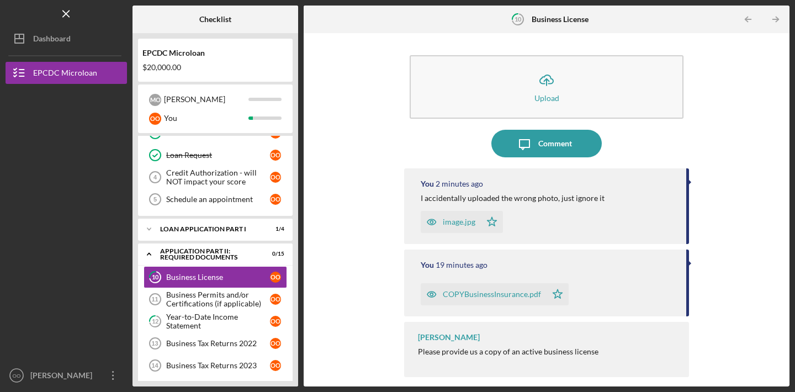
click at [491, 263] on div "You 19 minutes ago" at bounding box center [548, 265] width 255 height 9
click at [488, 267] on div "You 19 minutes ago" at bounding box center [548, 265] width 255 height 9
click at [491, 220] on icon "Icon/Star" at bounding box center [492, 222] width 22 height 22
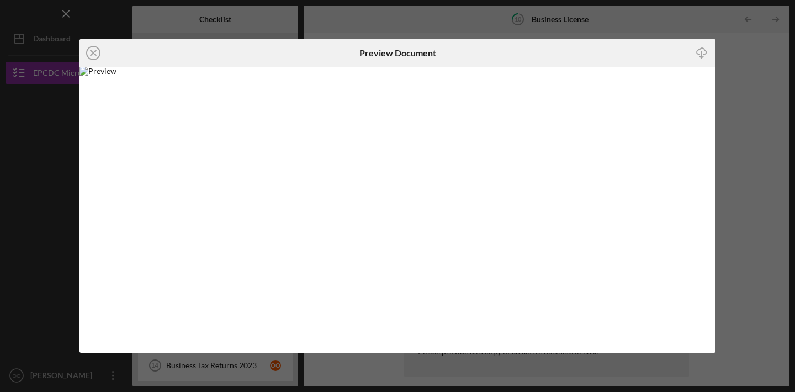
click at [95, 52] on icon "Icon/Close" at bounding box center [94, 53] width 28 height 28
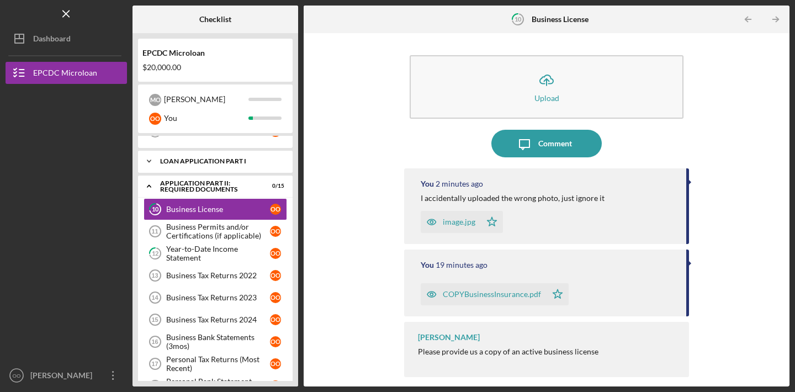
scroll to position [181, 0]
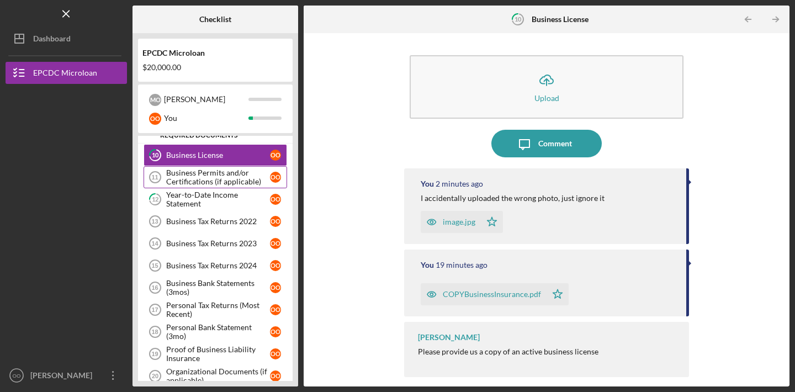
click at [195, 177] on div "Business Permits and/or Certifications (if applicable)" at bounding box center [218, 177] width 104 height 18
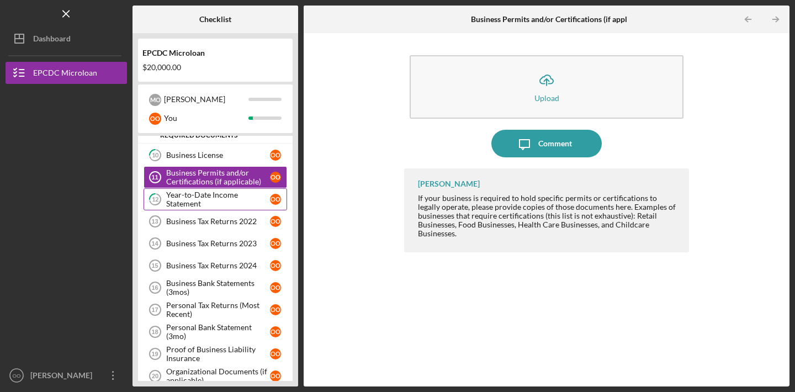
click at [220, 197] on div "Year-to-Date Income Statement" at bounding box center [218, 200] width 104 height 18
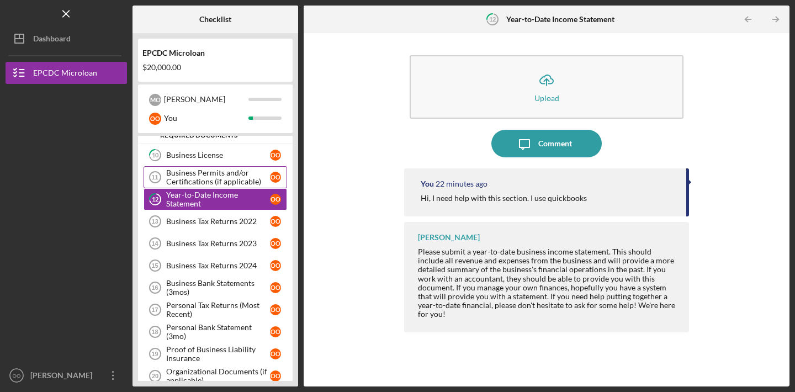
click at [222, 178] on div "Business Permits and/or Certifications (if applicable)" at bounding box center [218, 177] width 104 height 18
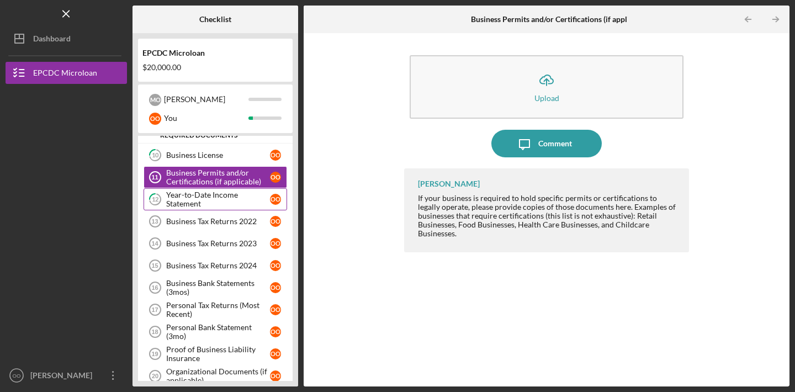
click at [224, 196] on div "Year-to-Date Income Statement" at bounding box center [218, 200] width 104 height 18
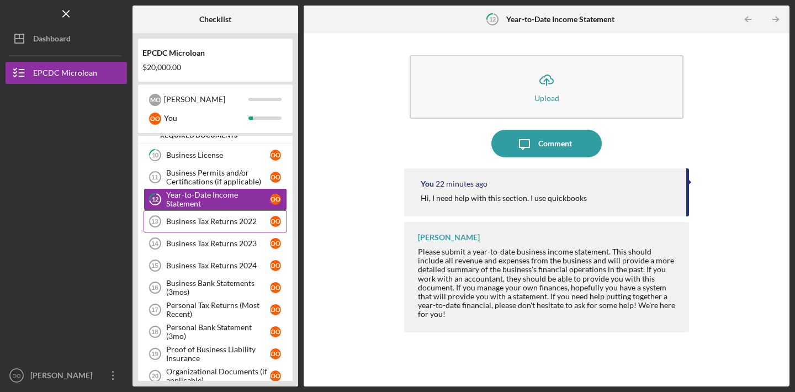
click at [226, 217] on div "Business Tax Returns 2022" at bounding box center [218, 221] width 104 height 9
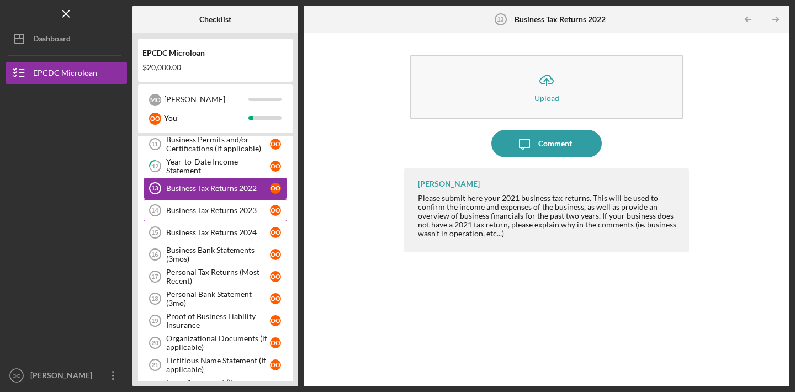
scroll to position [217, 0]
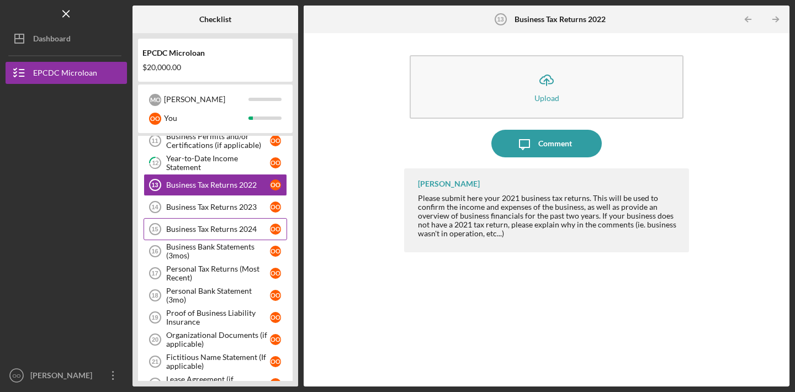
click at [225, 231] on div "Business Tax Returns 2024" at bounding box center [218, 229] width 104 height 9
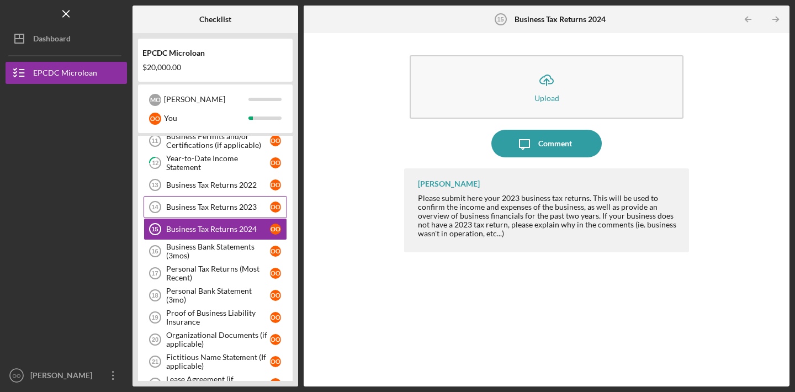
click at [248, 210] on div "Business Tax Returns 2023" at bounding box center [218, 207] width 104 height 9
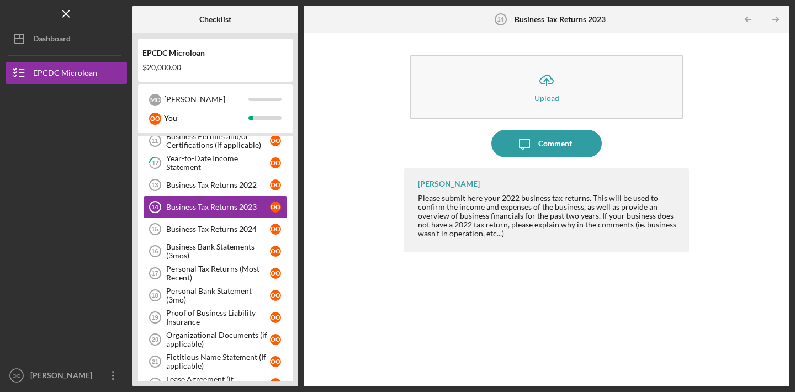
click at [248, 210] on div "Business Tax Returns 2023" at bounding box center [218, 207] width 104 height 9
click at [248, 228] on div "Business Tax Returns 2024" at bounding box center [218, 229] width 104 height 9
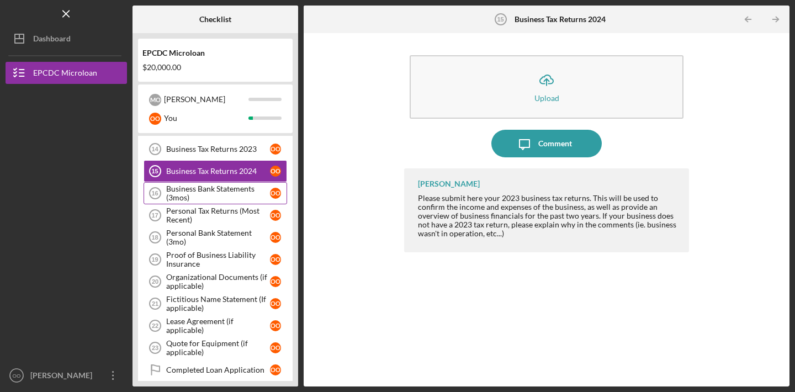
scroll to position [276, 0]
click at [228, 199] on div "Business Bank Statements (3mos)" at bounding box center [218, 193] width 104 height 18
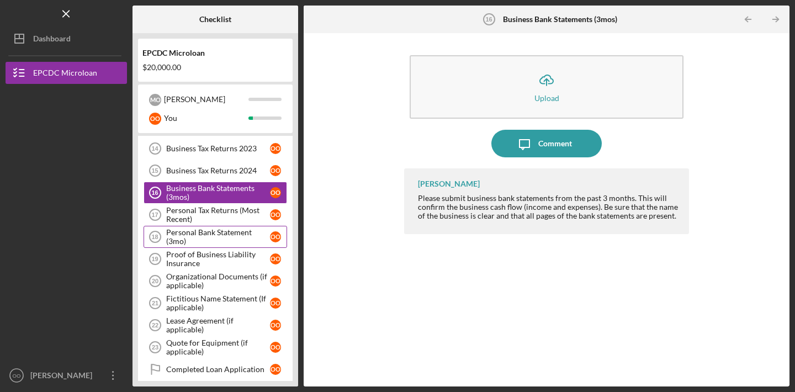
scroll to position [311, 0]
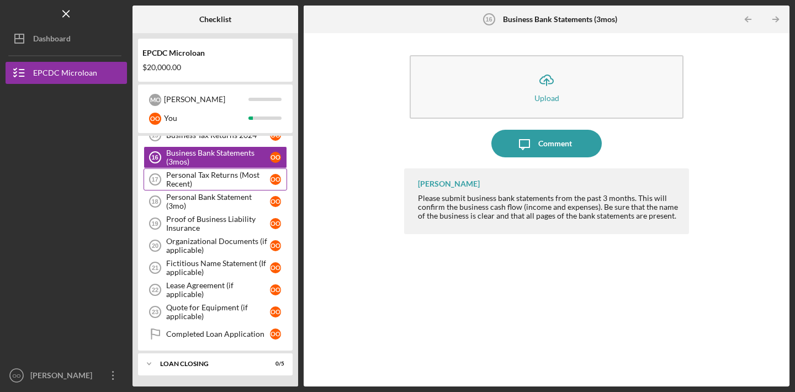
click at [232, 179] on div "Personal Tax Returns (Most Recent)" at bounding box center [218, 180] width 104 height 18
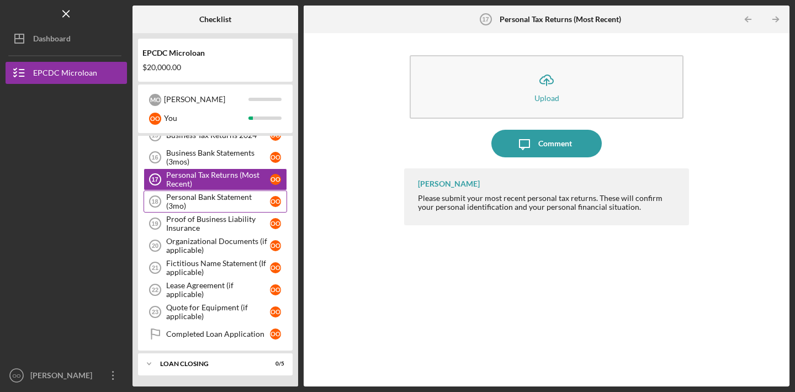
click at [231, 202] on div "Personal Bank Statement (3mo)" at bounding box center [218, 202] width 104 height 18
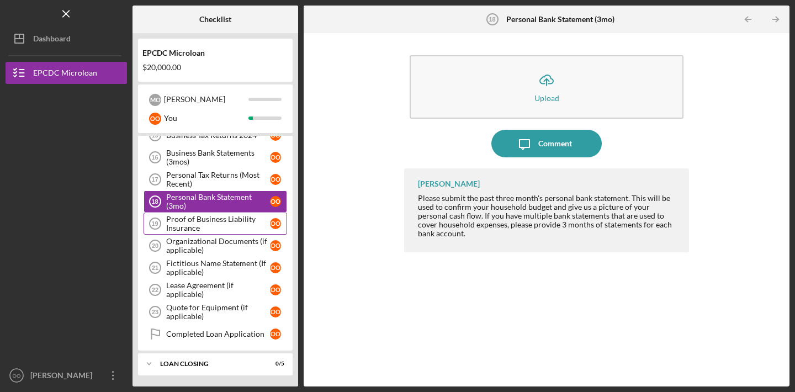
click at [224, 220] on div "Proof of Business Liability Insurance" at bounding box center [218, 224] width 104 height 18
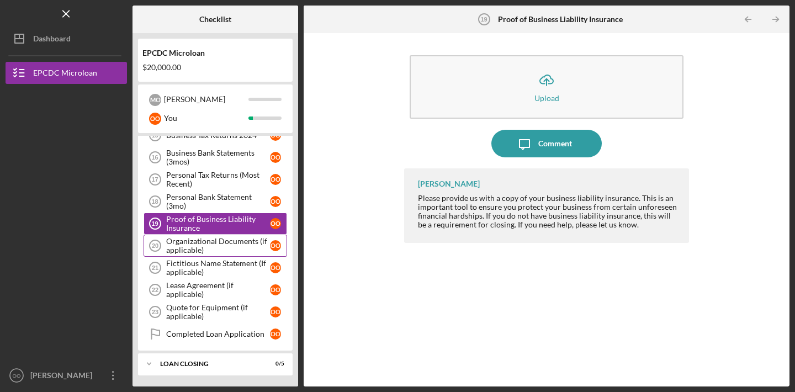
click at [224, 243] on div "Organizational Documents (if applicable)" at bounding box center [218, 246] width 104 height 18
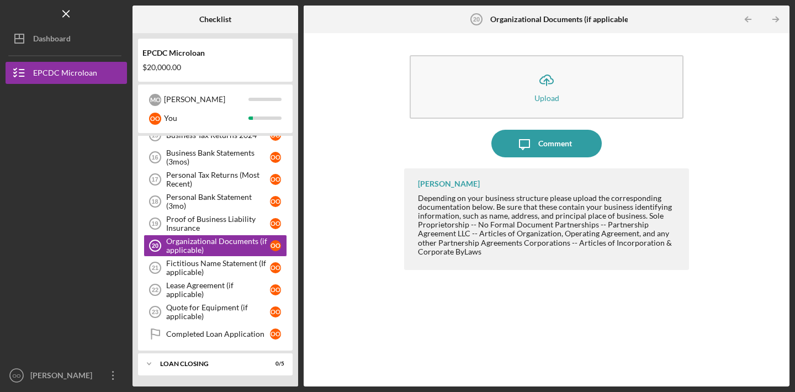
click at [367, 134] on div "Icon/Upload Upload Icon/Message Comment Griselda Solis Depending on your busine…" at bounding box center [546, 210] width 475 height 342
